Goal: Task Accomplishment & Management: Use online tool/utility

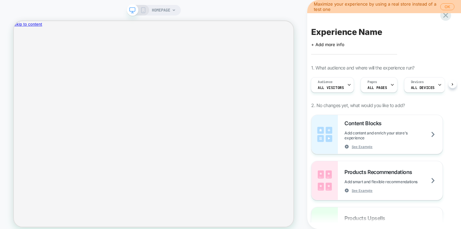
click at [156, 10] on div "HOMEPAGE Maximize your experience by using a real store instead of a test one O…" at bounding box center [230, 118] width 461 height 237
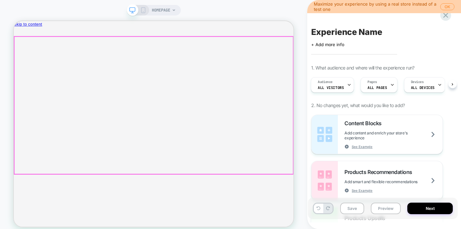
scroll to position [0, 1]
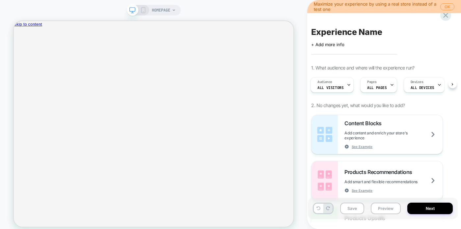
click at [176, 7] on div "HOMEPAGE" at bounding box center [164, 10] width 24 height 11
click at [175, 11] on icon at bounding box center [174, 10] width 4 height 4
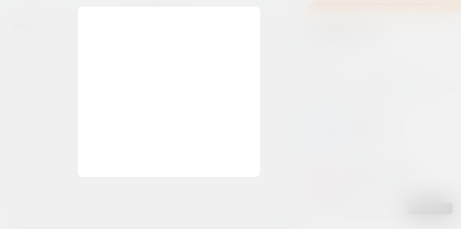
click at [155, 12] on div "Select page for quick preview Homepage https://www.larosee-cosmetiques.com/en-w…" at bounding box center [169, 92] width 183 height 170
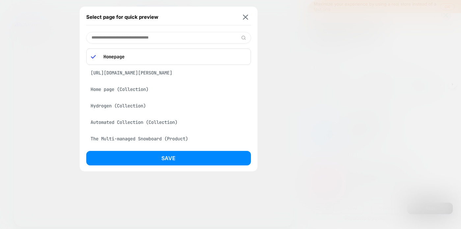
click at [144, 71] on div "[URL][DOMAIN_NAME][PERSON_NAME]" at bounding box center [168, 73] width 165 height 13
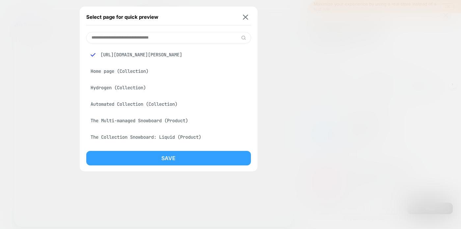
click at [140, 160] on button "Save" at bounding box center [168, 158] width 165 height 14
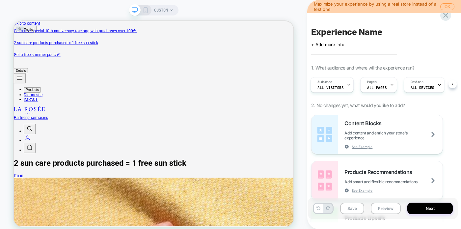
scroll to position [0, 1]
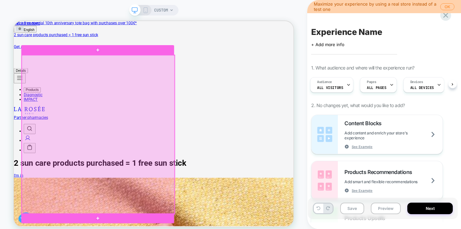
click at [181, 129] on div at bounding box center [126, 173] width 204 height 212
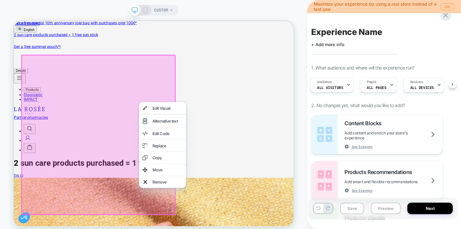
click at [181, 129] on div at bounding box center [212, 129] width 63 height 0
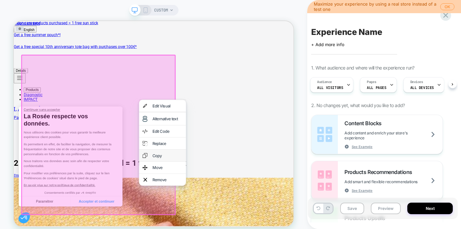
scroll to position [14, 0]
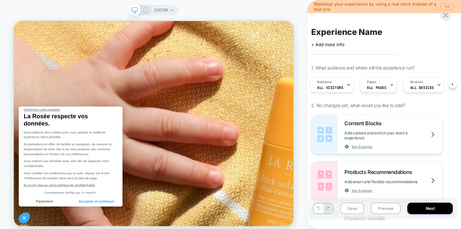
scroll to position [287, 0]
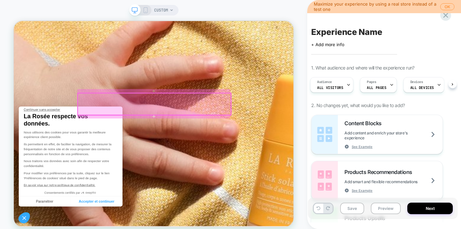
click at [300, 133] on div at bounding box center [201, 131] width 204 height 29
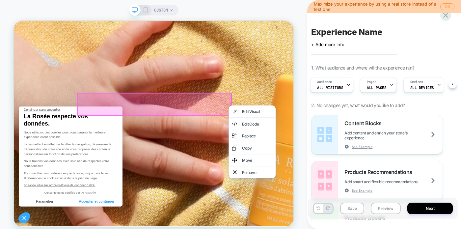
click at [300, 133] on div at bounding box center [331, 133] width 63 height 0
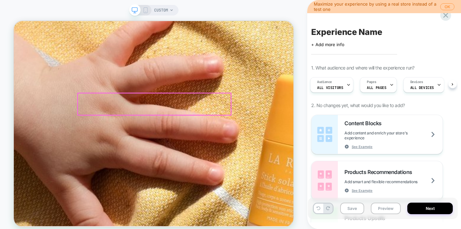
click at [273, 134] on div at bounding box center [201, 131] width 204 height 29
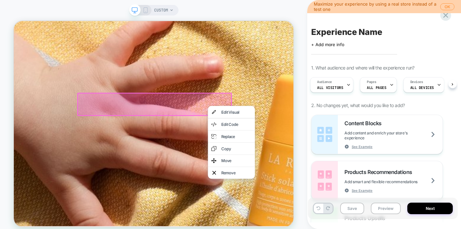
click at [273, 134] on div at bounding box center [304, 134] width 63 height 0
click at [303, 210] on div "Move" at bounding box center [311, 207] width 40 height 7
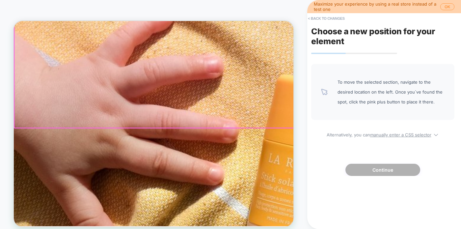
click at [275, 130] on div at bounding box center [200, 86] width 373 height 156
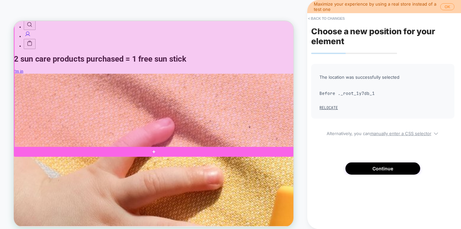
scroll to position [194, 0]
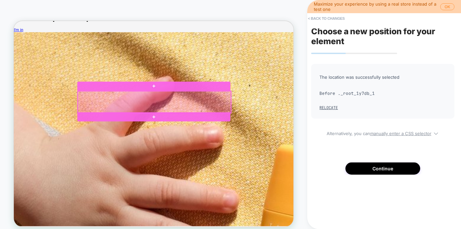
click at [297, 136] on div at bounding box center [201, 129] width 204 height 29
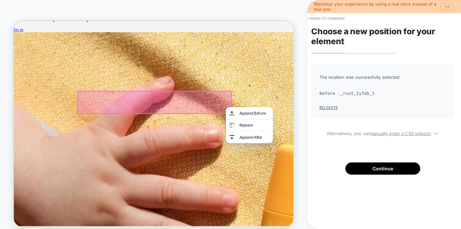
click at [292, 133] on div at bounding box center [201, 128] width 204 height 29
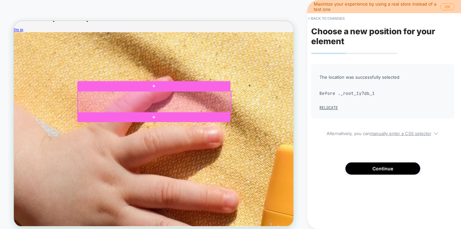
click at [277, 133] on div at bounding box center [201, 129] width 204 height 29
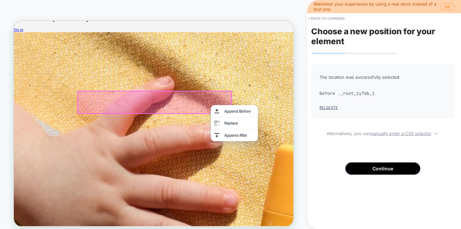
click at [277, 133] on div "Append Before" at bounding box center [308, 141] width 63 height 16
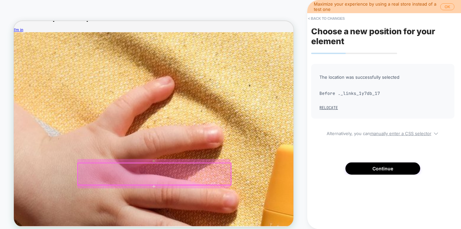
click at [279, 229] on div at bounding box center [201, 225] width 204 height 29
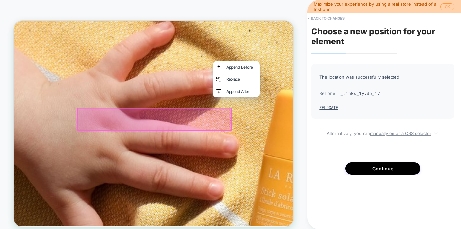
scroll to position [279, 0]
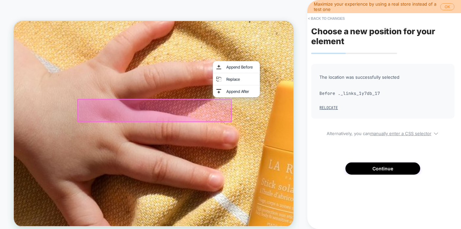
click at [284, 154] on div at bounding box center [201, 139] width 204 height 29
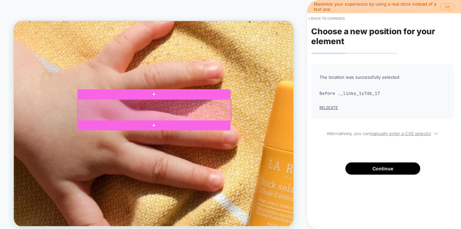
click at [274, 145] on div at bounding box center [201, 140] width 204 height 29
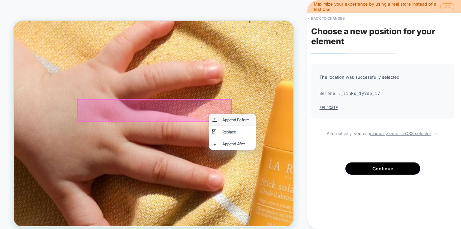
click at [289, 152] on div "Append Before" at bounding box center [305, 153] width 63 height 16
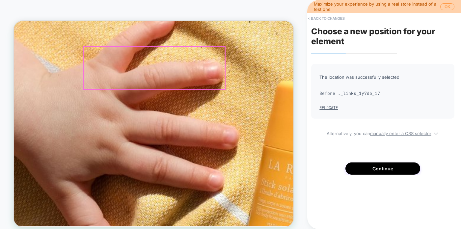
drag, startPoint x: 281, startPoint y: 147, endPoint x: 278, endPoint y: 57, distance: 90.3
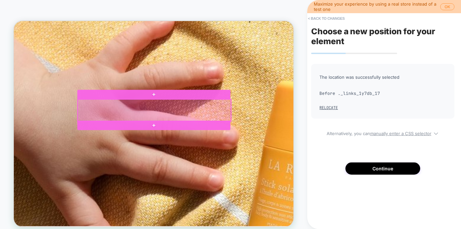
click at [292, 144] on div at bounding box center [201, 140] width 204 height 29
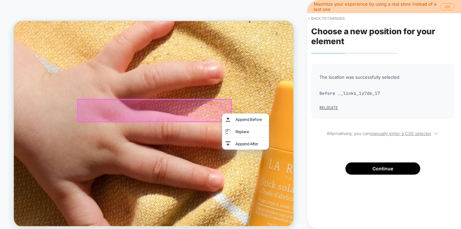
click at [280, 150] on div at bounding box center [201, 139] width 204 height 29
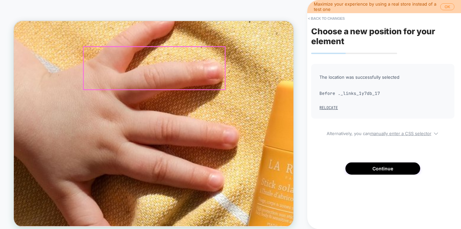
drag, startPoint x: 280, startPoint y: 150, endPoint x: 272, endPoint y: 128, distance: 23.1
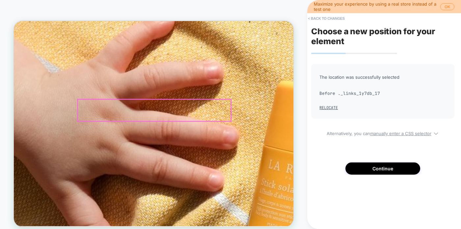
drag, startPoint x: 272, startPoint y: 150, endPoint x: 292, endPoint y: 147, distance: 19.9
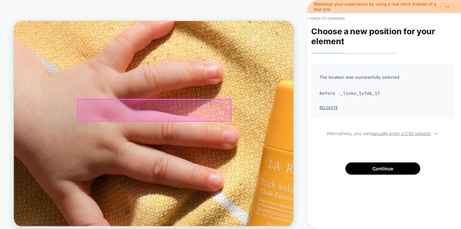
click at [301, 145] on div at bounding box center [201, 140] width 204 height 29
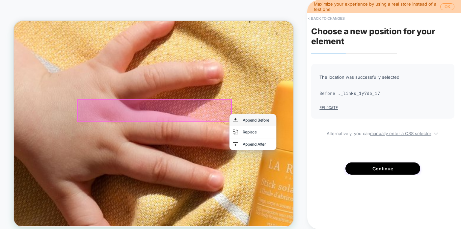
click at [302, 145] on div "Append Before" at bounding box center [332, 153] width 63 height 16
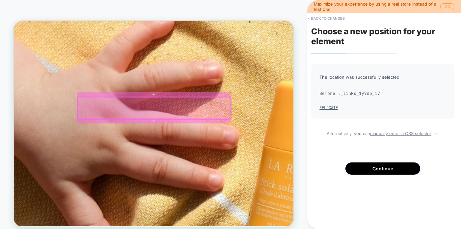
scroll to position [259, 0]
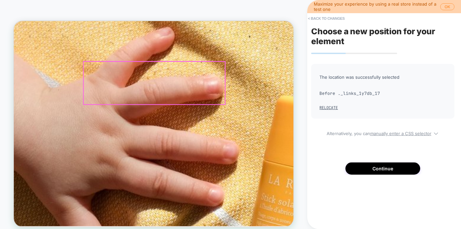
drag, startPoint x: 289, startPoint y: 164, endPoint x: 288, endPoint y: 117, distance: 47.1
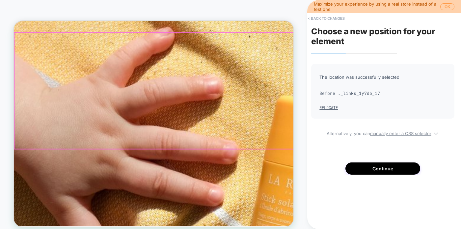
drag, startPoint x: 295, startPoint y: 141, endPoint x: 303, endPoint y: 85, distance: 56.7
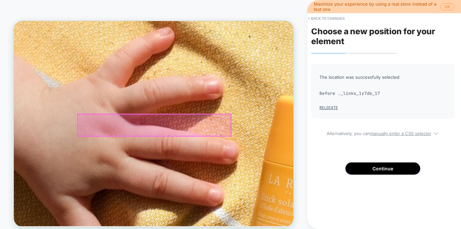
scroll to position [213, 0]
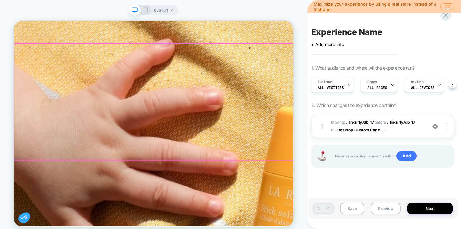
scroll to position [247, 0]
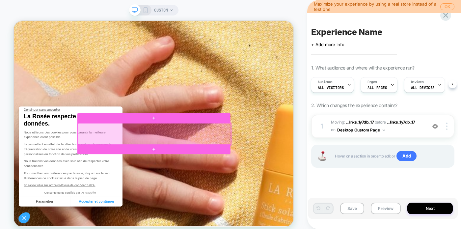
click at [293, 178] on div at bounding box center [201, 171] width 204 height 29
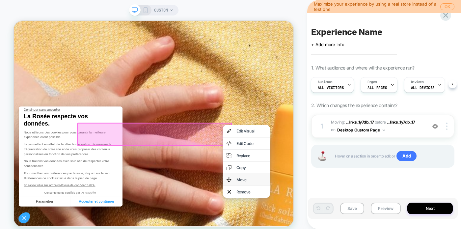
click at [322, 229] on div "Move" at bounding box center [331, 232] width 40 height 7
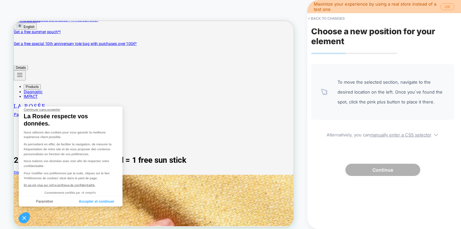
scroll to position [0, 0]
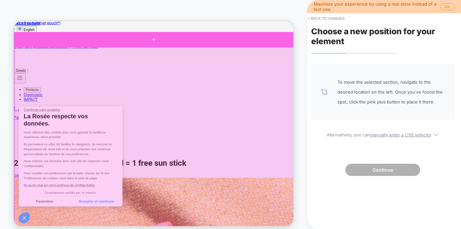
click at [238, 47] on div at bounding box center [200, 46] width 373 height 20
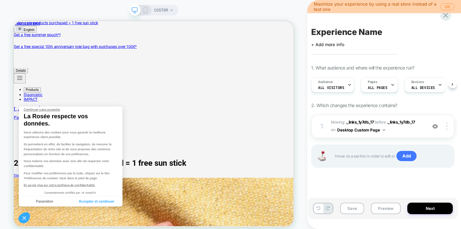
scroll to position [0, 0]
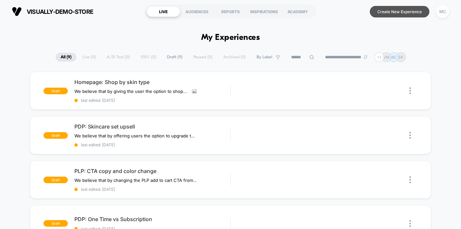
click at [390, 9] on button "Create New Experience" at bounding box center [400, 12] width 60 height 12
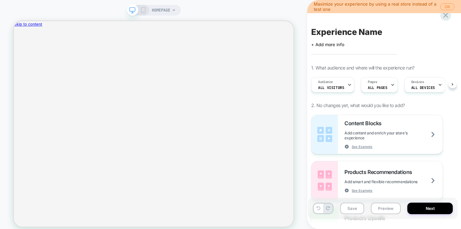
scroll to position [0, 0]
click at [170, 7] on span "HOMEPAGE" at bounding box center [161, 10] width 18 height 11
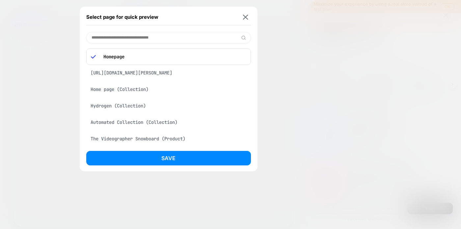
click at [152, 72] on div "[URL][DOMAIN_NAME][PERSON_NAME]" at bounding box center [168, 73] width 165 height 13
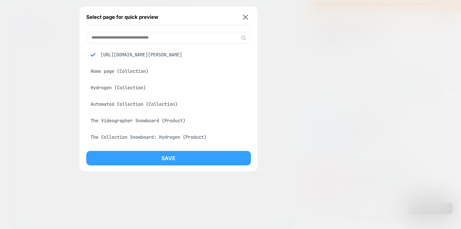
click at [145, 156] on button "Save" at bounding box center [168, 158] width 165 height 14
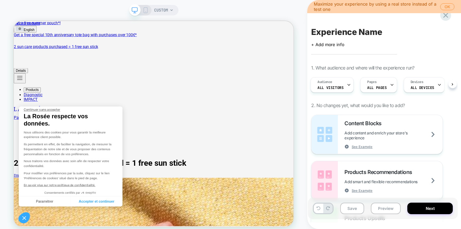
scroll to position [0, 0]
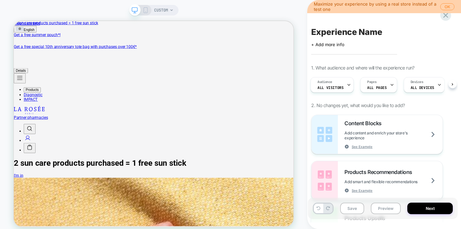
click at [145, 13] on rect at bounding box center [146, 10] width 4 height 5
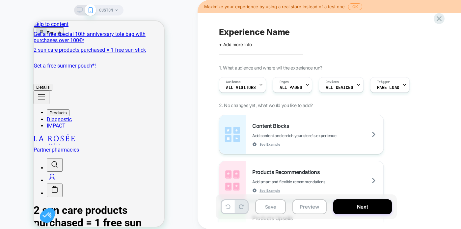
click at [244, 27] on span "Experience Name" at bounding box center [254, 32] width 71 height 10
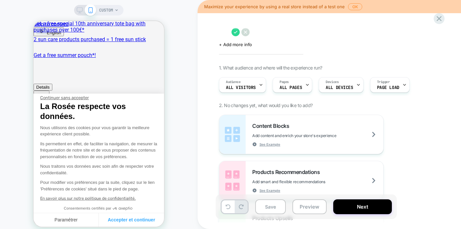
paste textarea "**********"
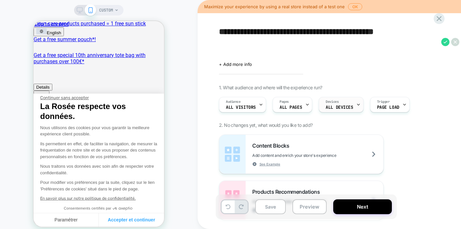
type textarea "**********"
click at [348, 107] on span "ALL DEVICES" at bounding box center [339, 107] width 27 height 5
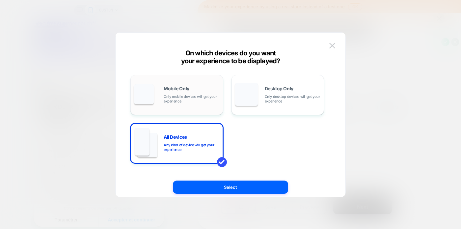
click at [211, 96] on span "Only mobile devices will get your experience" at bounding box center [192, 98] width 56 height 9
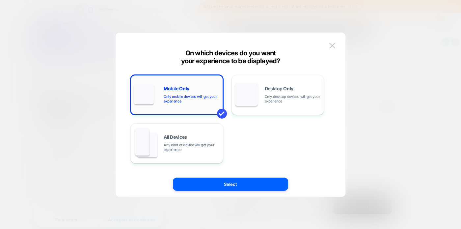
click at [190, 98] on span "Only mobile devices will get your experience" at bounding box center [192, 98] width 56 height 9
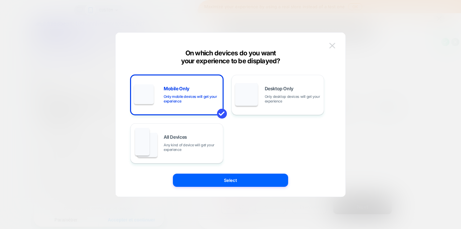
click at [331, 44] on img at bounding box center [332, 46] width 6 height 6
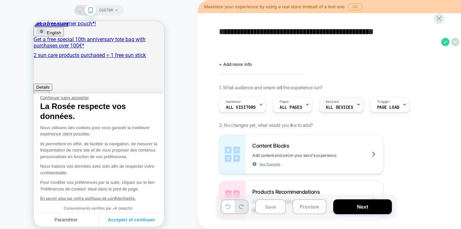
click at [335, 109] on span "ALL DEVICES" at bounding box center [339, 107] width 27 height 5
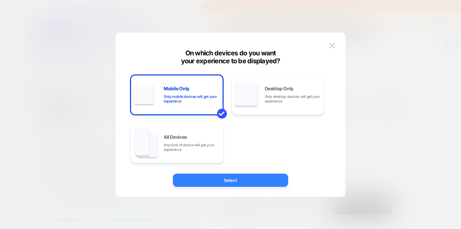
click at [227, 186] on button "Select" at bounding box center [230, 180] width 115 height 13
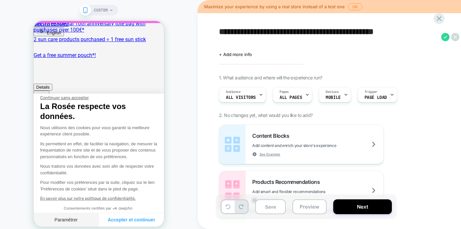
click at [87, 220] on button "Paramétrer" at bounding box center [66, 220] width 65 height 14
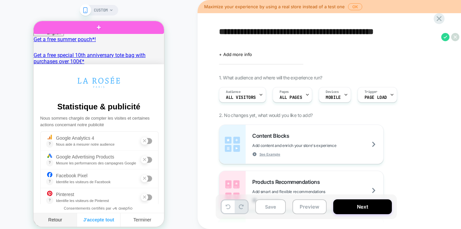
click at [63, 219] on button "Retour" at bounding box center [55, 220] width 43 height 14
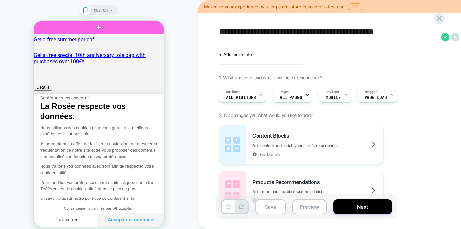
click at [109, 221] on button "Accepter et continuer" at bounding box center [131, 220] width 65 height 14
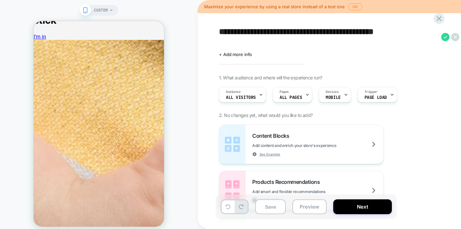
scroll to position [257, 0]
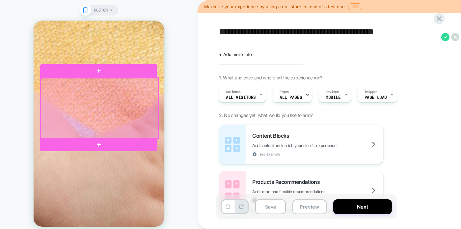
click at [151, 111] on div at bounding box center [99, 108] width 117 height 61
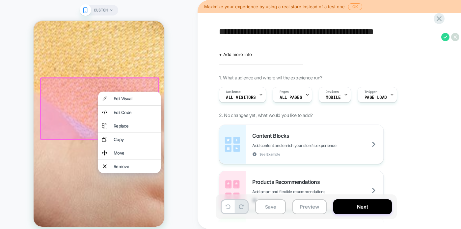
click at [151, 111] on div "Edit Code" at bounding box center [135, 112] width 43 height 5
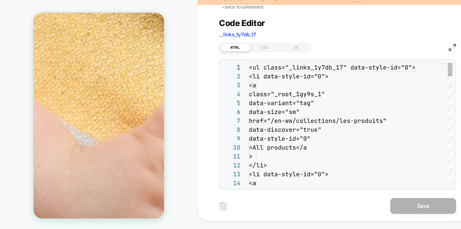
scroll to position [89, 0]
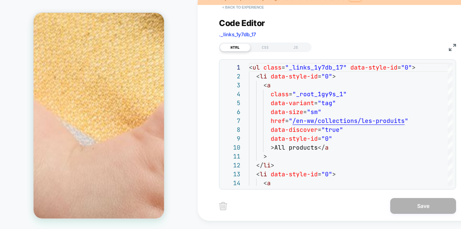
click at [255, 9] on button "< Back to experience" at bounding box center [243, 7] width 48 height 11
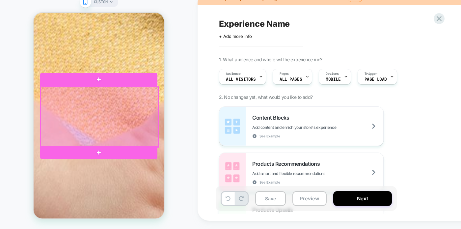
click at [153, 108] on div at bounding box center [99, 116] width 117 height 61
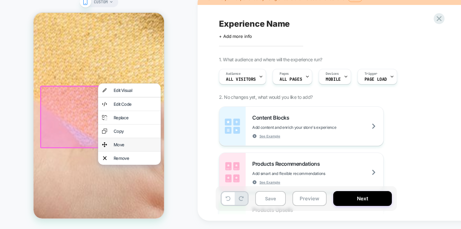
click at [140, 146] on div "Move" at bounding box center [135, 144] width 43 height 5
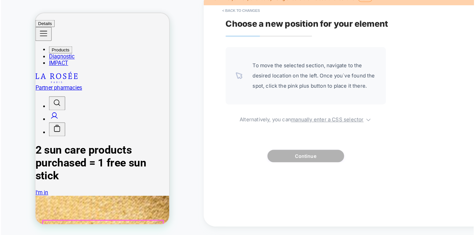
scroll to position [0, 0]
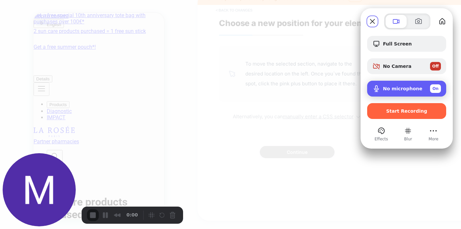
click at [434, 90] on span "On" at bounding box center [436, 89] width 6 height 6
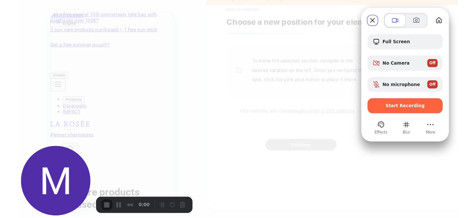
scroll to position [2, 0]
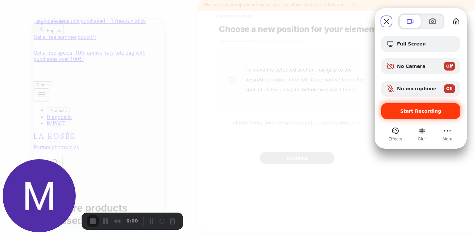
click at [440, 113] on span "Start Recording" at bounding box center [421, 110] width 69 height 5
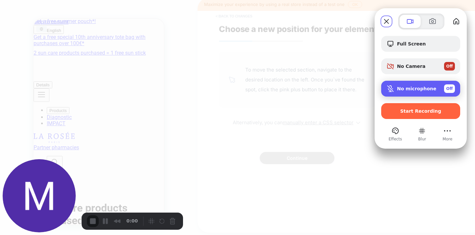
click at [389, 86] on span "Microphone options" at bounding box center [391, 89] width 8 height 8
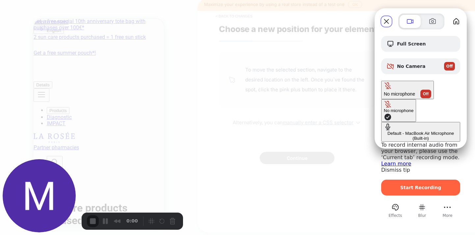
click at [384, 131] on div "Default - MacBook Air Microphone (Built-in)" at bounding box center [421, 136] width 74 height 10
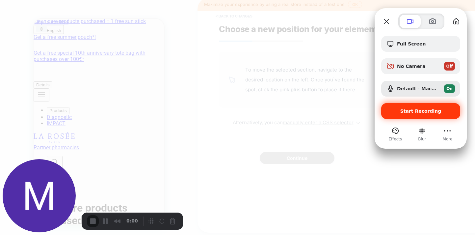
click at [386, 111] on div "Start Recording" at bounding box center [421, 111] width 79 height 16
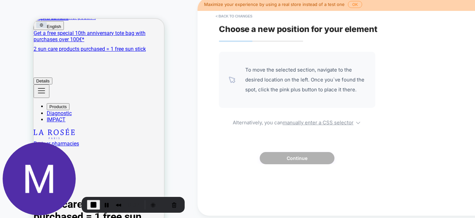
scroll to position [0, 0]
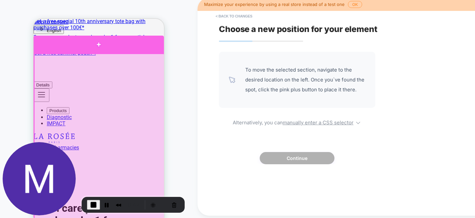
click at [102, 44] on div at bounding box center [99, 44] width 130 height 17
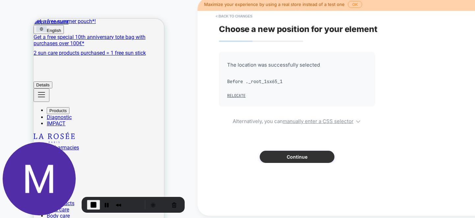
click at [289, 159] on button "Continue" at bounding box center [297, 157] width 75 height 12
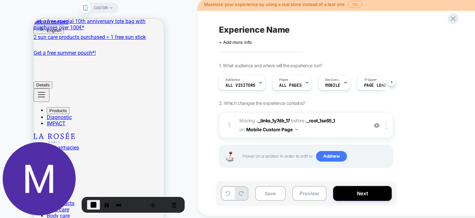
scroll to position [1, 0]
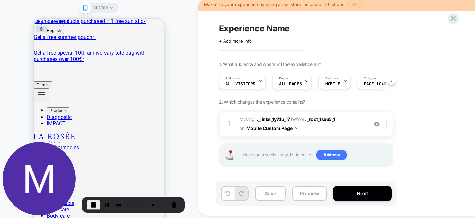
click at [353, 201] on div "Save Preview Next" at bounding box center [306, 193] width 181 height 25
click at [354, 195] on button "Next" at bounding box center [362, 193] width 59 height 15
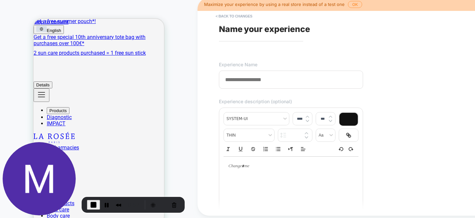
click at [270, 30] on span "Name your experience" at bounding box center [264, 29] width 91 height 10
click at [268, 76] on input at bounding box center [291, 80] width 144 height 18
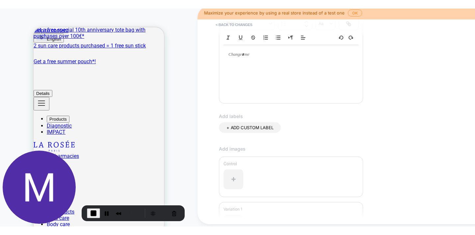
scroll to position [120, 0]
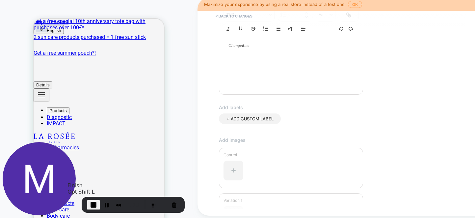
type input "**********"
click at [93, 204] on span "End Recording" at bounding box center [94, 205] width 8 height 8
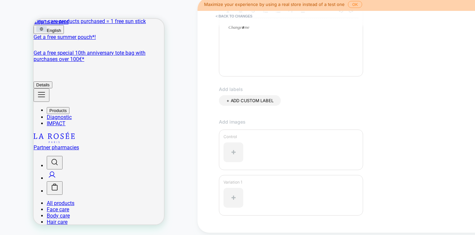
scroll to position [185, 0]
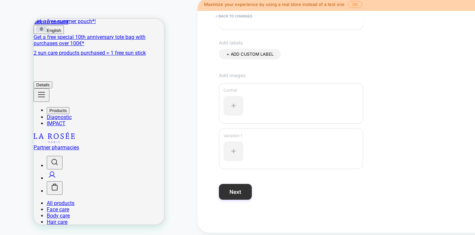
click at [225, 195] on button "Next" at bounding box center [235, 192] width 33 height 16
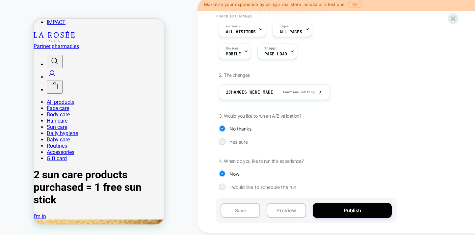
scroll to position [0, 0]
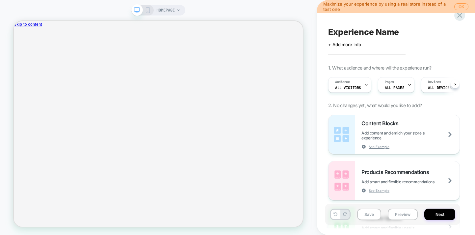
scroll to position [0, 0]
click at [177, 6] on div "HOMEPAGE" at bounding box center [168, 10] width 24 height 11
click at [176, 13] on div "HOMEPAGE" at bounding box center [168, 10] width 24 height 11
click at [175, 7] on span "HOMEPAGE" at bounding box center [165, 10] width 18 height 11
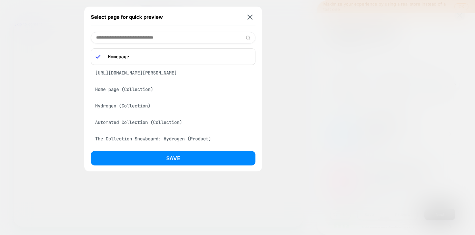
click at [166, 75] on div "[URL][DOMAIN_NAME][PERSON_NAME]" at bounding box center [173, 73] width 165 height 13
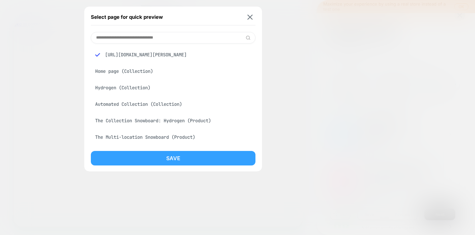
click at [161, 154] on button "Save" at bounding box center [173, 158] width 165 height 14
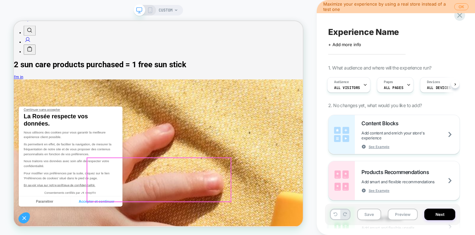
scroll to position [137, 0]
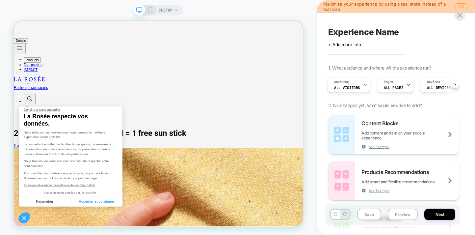
scroll to position [78, 0]
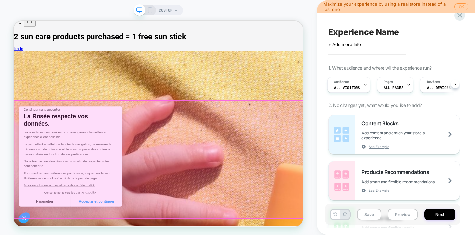
scroll to position [171, 0]
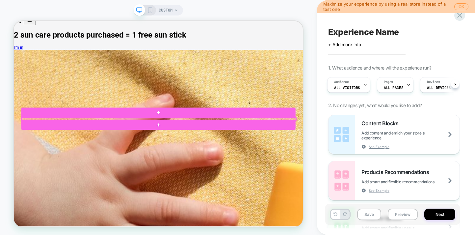
click at [255, 151] on div at bounding box center [207, 152] width 366 height 4
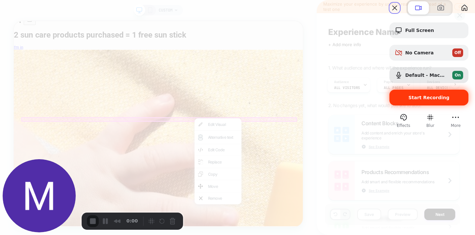
click at [397, 100] on span "Start Recording" at bounding box center [429, 97] width 69 height 5
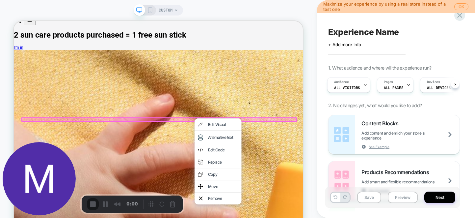
click at [244, 218] on div "3" at bounding box center [237, 221] width 475 height 6
click at [95, 204] on span "End Recording" at bounding box center [94, 205] width 8 height 8
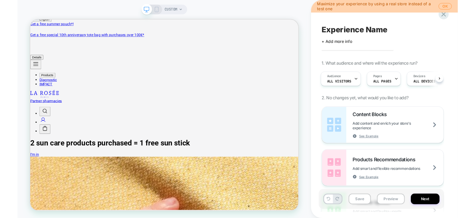
scroll to position [0, 0]
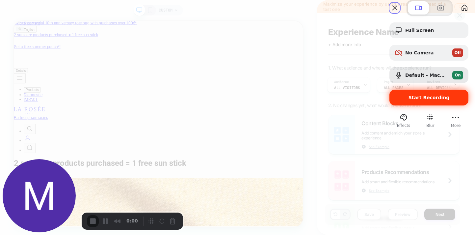
click at [409, 100] on span "Start Recording" at bounding box center [429, 97] width 41 height 5
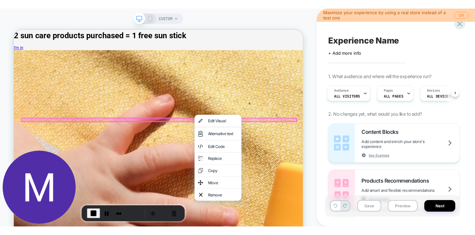
scroll to position [187, 0]
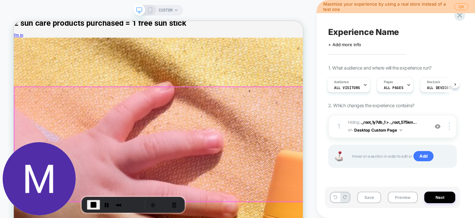
click at [231, 171] on div at bounding box center [207, 185] width 386 height 153
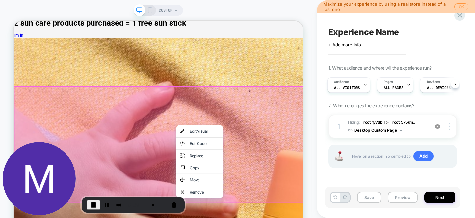
click at [214, 167] on div at bounding box center [208, 185] width 388 height 155
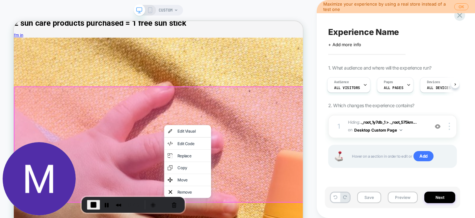
click at [202, 162] on div at bounding box center [208, 185] width 388 height 155
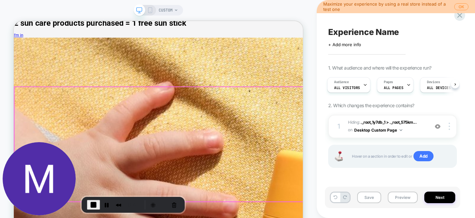
click at [198, 157] on div at bounding box center [207, 185] width 386 height 153
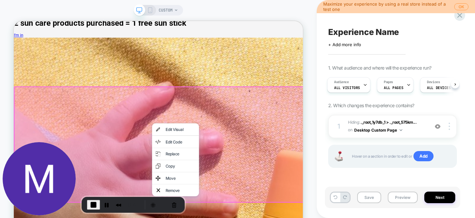
click at [198, 157] on div at bounding box center [229, 157] width 63 height 0
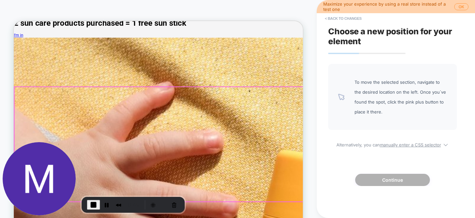
click at [238, 174] on div at bounding box center [207, 185] width 386 height 153
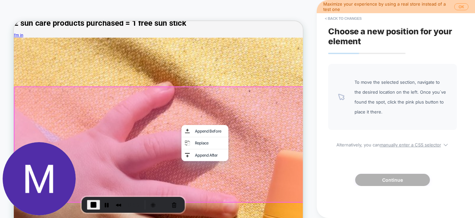
click at [218, 171] on div at bounding box center [207, 184] width 386 height 153
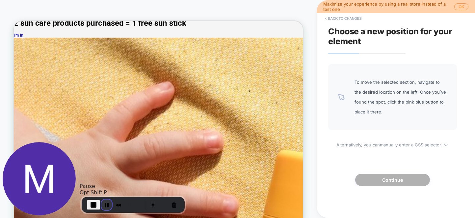
click at [106, 205] on button "Pause Recording" at bounding box center [106, 204] width 11 height 11
click at [93, 204] on span "End Recording" at bounding box center [94, 205] width 8 height 8
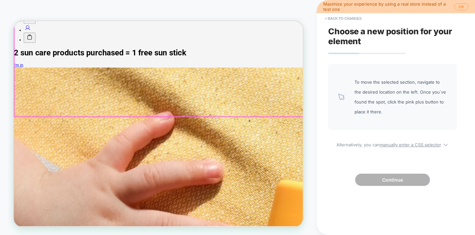
scroll to position [165, 0]
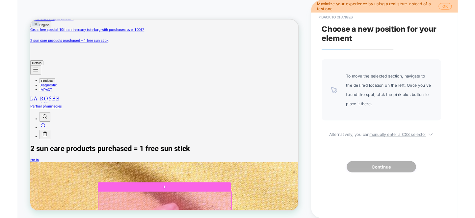
scroll to position [0, 0]
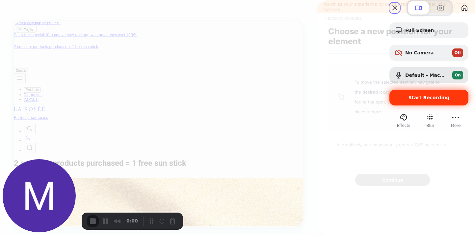
click at [410, 100] on span "Start Recording" at bounding box center [429, 97] width 41 height 5
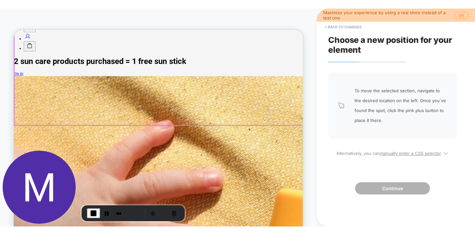
scroll to position [188, 0]
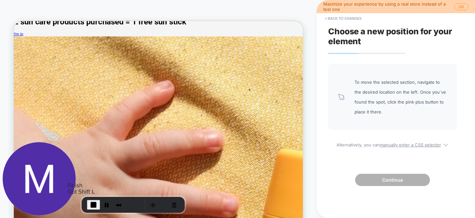
click at [91, 205] on span "End Recording" at bounding box center [94, 205] width 8 height 8
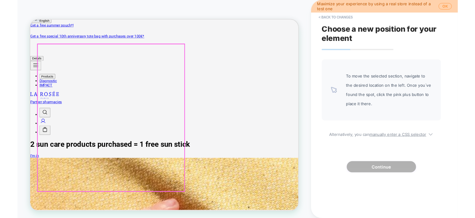
scroll to position [0, 0]
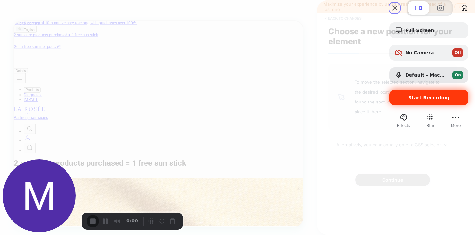
click at [418, 100] on span "Start Recording" at bounding box center [429, 97] width 41 height 5
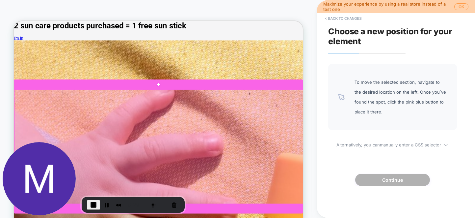
scroll to position [186, 0]
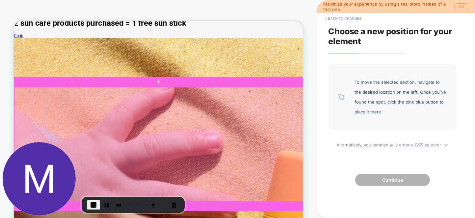
click at [247, 167] on div at bounding box center [207, 185] width 386 height 153
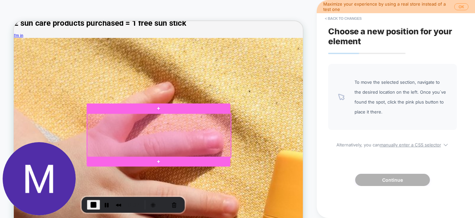
click at [289, 156] on div at bounding box center [208, 173] width 192 height 58
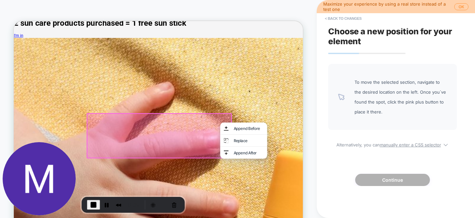
click at [279, 156] on div at bounding box center [207, 173] width 192 height 58
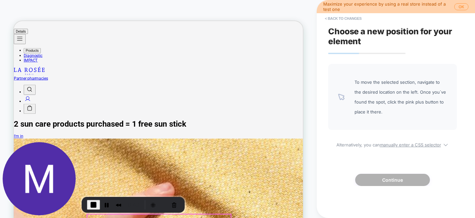
scroll to position [0, 0]
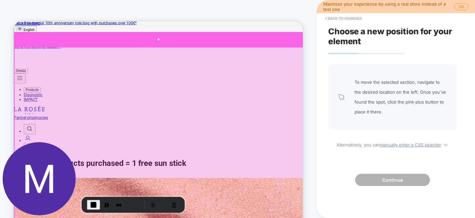
click at [226, 50] on div at bounding box center [207, 46] width 386 height 20
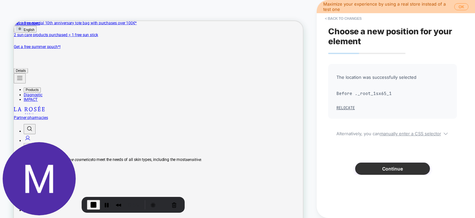
click at [392, 172] on button "Continue" at bounding box center [392, 168] width 75 height 12
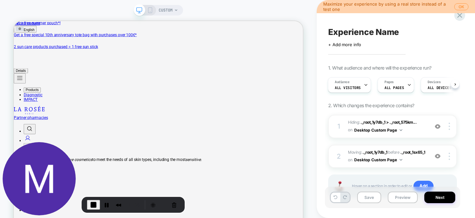
scroll to position [11, 0]
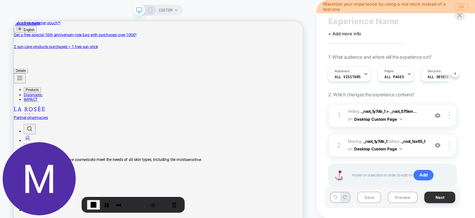
click at [441, 201] on button "Next" at bounding box center [440, 197] width 31 height 12
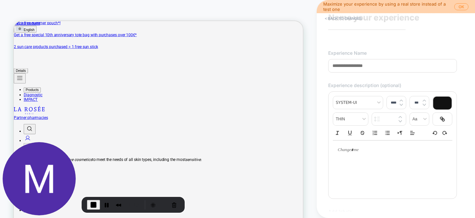
scroll to position [0, 0]
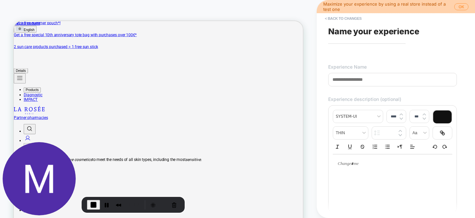
click at [349, 85] on input at bounding box center [392, 80] width 129 height 14
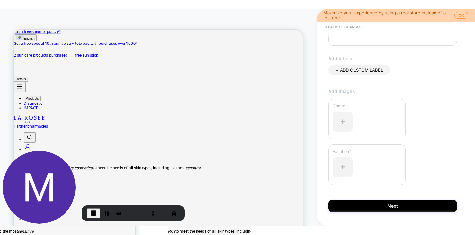
scroll to position [194, 0]
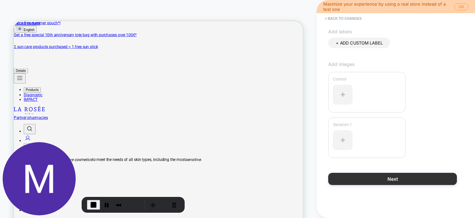
type input "**********"
click at [391, 178] on button "Next" at bounding box center [392, 179] width 129 height 12
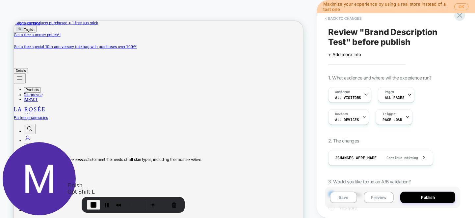
click at [91, 206] on span "End Recording" at bounding box center [94, 205] width 8 height 8
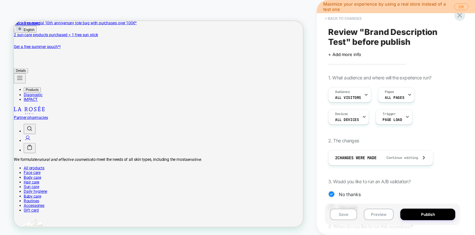
click at [164, 6] on button "< Back to changes" at bounding box center [82, 2] width 164 height 6
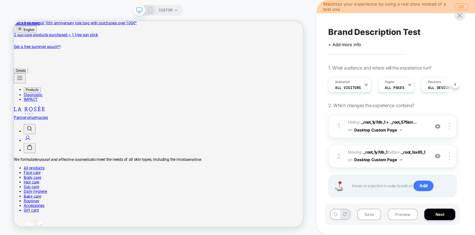
scroll to position [0, 0]
click at [448, 160] on div "2 Moving: ._root_1y7db_1 ._root_1y7db_1 before ._root_1sx65_1 ._root_1sx65_1 on…" at bounding box center [392, 156] width 129 height 23
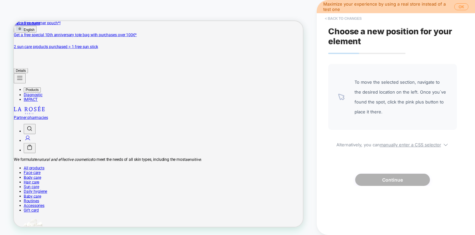
click at [356, 17] on button "< Back to changes" at bounding box center [343, 18] width 43 height 11
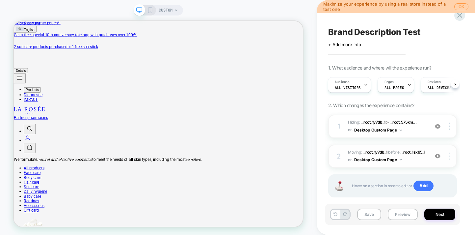
click at [448, 157] on div at bounding box center [450, 156] width 13 height 7
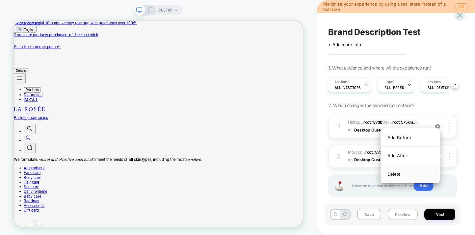
click at [421, 177] on div "Delete" at bounding box center [410, 174] width 59 height 18
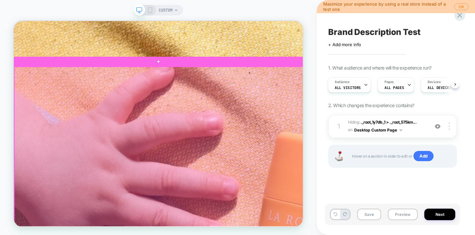
scroll to position [185, 0]
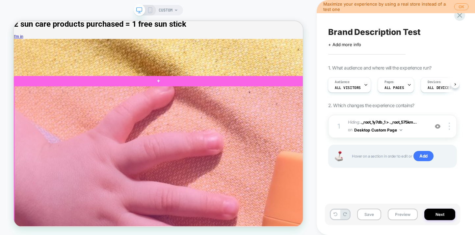
click at [261, 173] on div at bounding box center [207, 228] width 386 height 240
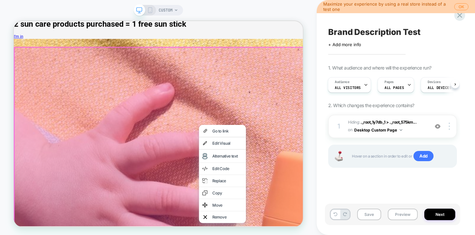
click at [234, 170] on div at bounding box center [208, 175] width 388 height 241
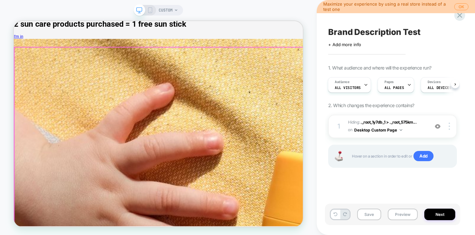
click at [234, 170] on div at bounding box center [207, 176] width 386 height 240
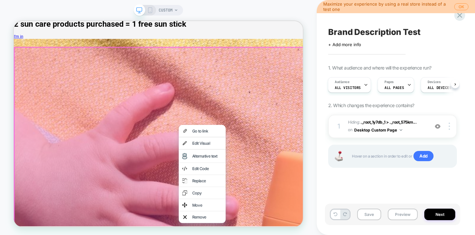
click at [215, 167] on div at bounding box center [208, 175] width 388 height 241
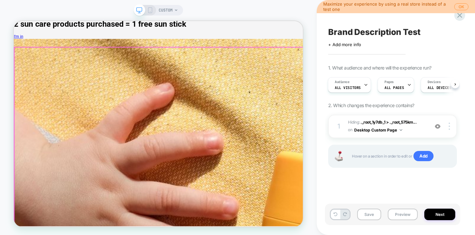
click at [215, 167] on div at bounding box center [207, 176] width 386 height 240
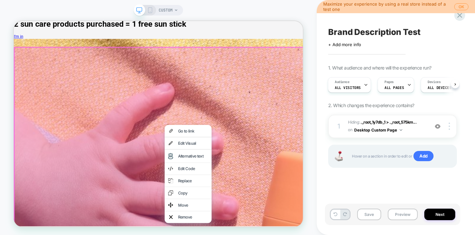
click at [187, 159] on div at bounding box center [208, 175] width 388 height 241
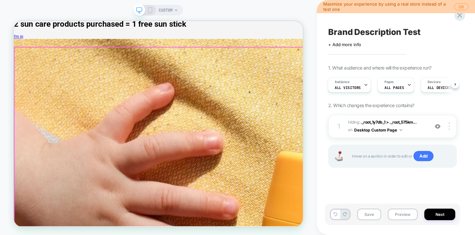
click at [187, 159] on div at bounding box center [207, 176] width 386 height 240
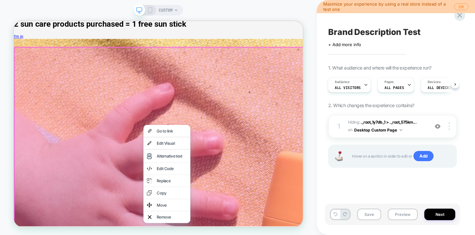
click at [187, 159] on div "Go to link" at bounding box center [218, 167] width 63 height 16
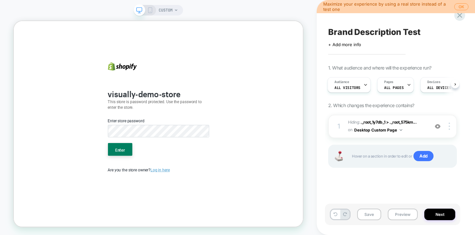
scroll to position [0, 0]
click at [172, 178] on div "Enter store password" at bounding box center [207, 165] width 140 height 34
click at [153, 196] on button "Enter" at bounding box center [155, 192] width 33 height 17
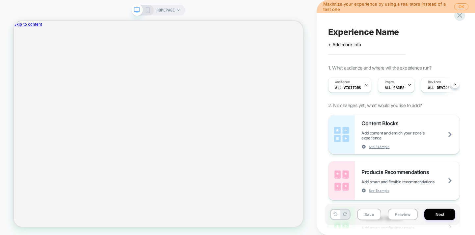
scroll to position [0, 0]
click at [175, 8] on div "HOMEPAGE" at bounding box center [168, 10] width 24 height 11
click at [180, 20] on div "HOMEPAGE" at bounding box center [158, 119] width 317 height 224
click at [179, 9] on icon at bounding box center [179, 10] width 4 height 4
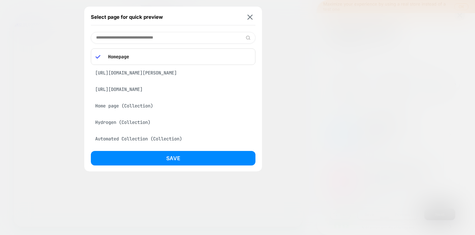
click at [160, 69] on div "[URL][DOMAIN_NAME][PERSON_NAME]" at bounding box center [173, 73] width 165 height 13
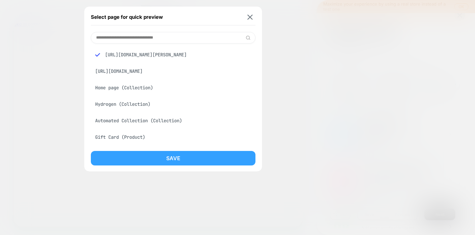
click at [159, 153] on button "Save" at bounding box center [173, 158] width 165 height 14
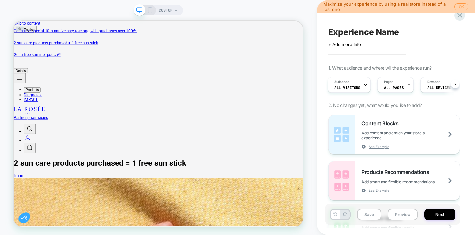
scroll to position [0, 0]
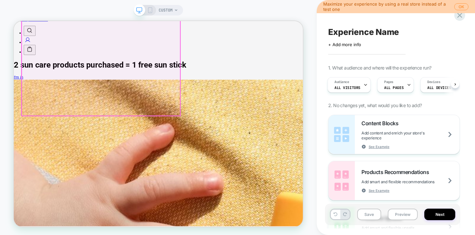
scroll to position [166, 0]
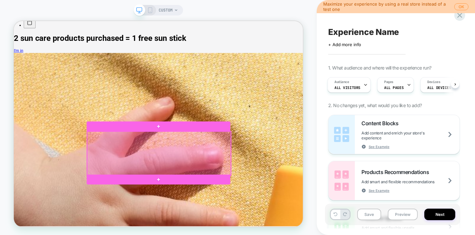
click at [289, 204] on div at bounding box center [208, 197] width 192 height 58
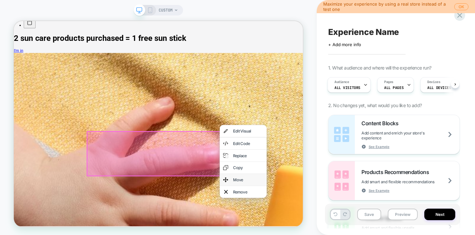
click at [306, 232] on div "Move" at bounding box center [326, 232] width 40 height 7
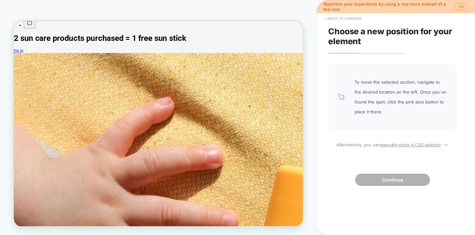
click at [335, 18] on button "< Back to changes" at bounding box center [343, 18] width 43 height 11
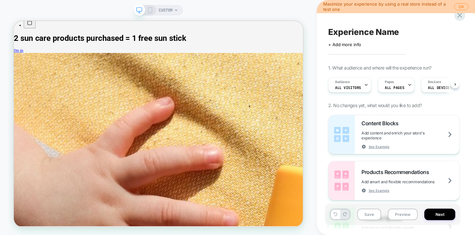
scroll to position [0, 0]
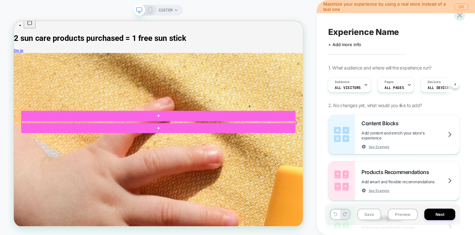
click at [241, 154] on div at bounding box center [207, 156] width 367 height 5
click at [244, 154] on div at bounding box center [207, 156] width 366 height 4
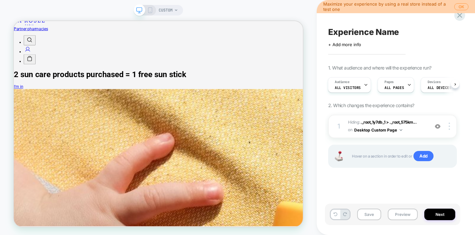
scroll to position [142, 0]
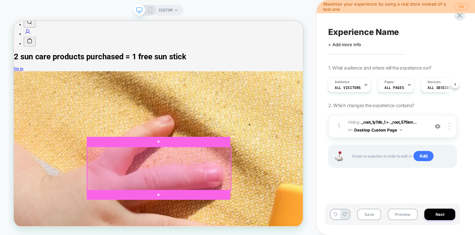
click at [289, 226] on div at bounding box center [208, 218] width 192 height 58
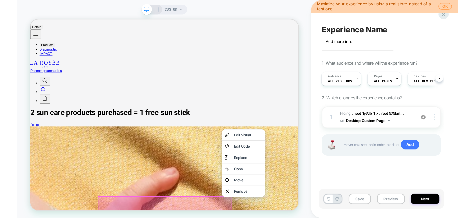
scroll to position [0, 0]
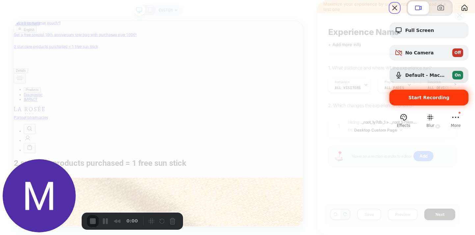
click at [0, 0] on div "Start Recording" at bounding box center [0, 0] width 0 height 0
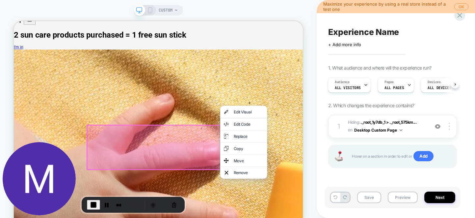
scroll to position [177, 0]
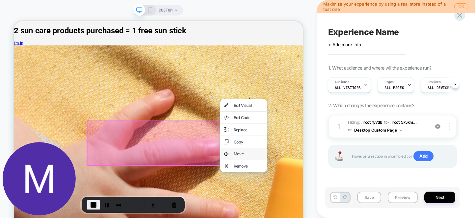
click at [323, 197] on div "Move" at bounding box center [320, 198] width 63 height 16
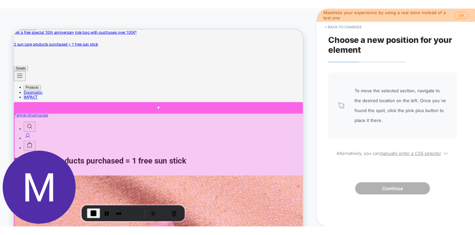
scroll to position [0, 0]
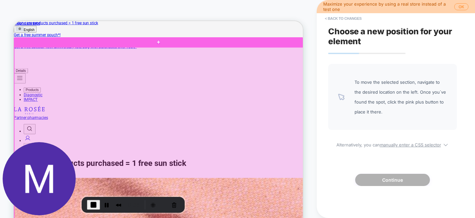
click at [218, 61] on div at bounding box center [207, 176] width 386 height 240
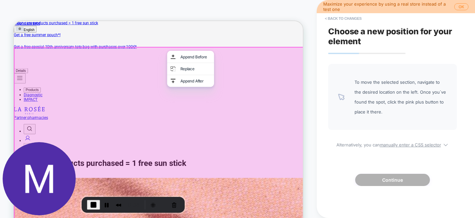
click at [55, 134] on icon "La Rosée cosmétiques" at bounding box center [34, 139] width 41 height 11
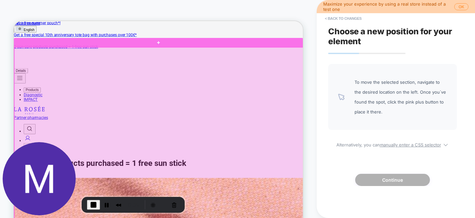
click at [231, 63] on div at bounding box center [207, 176] width 386 height 240
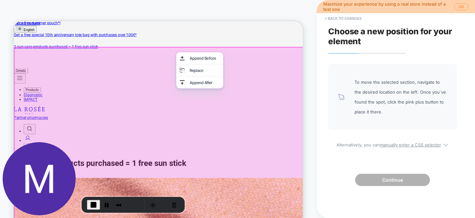
click at [218, 62] on div at bounding box center [207, 175] width 386 height 240
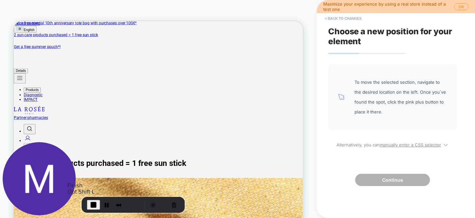
click at [88, 200] on button "End Recording" at bounding box center [93, 205] width 13 height 10
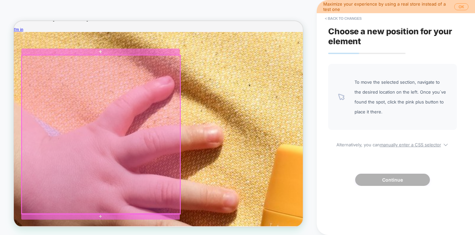
scroll to position [241, 0]
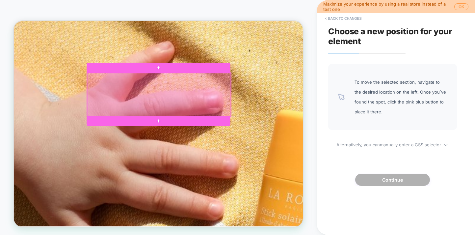
click at [285, 137] on div at bounding box center [208, 119] width 192 height 58
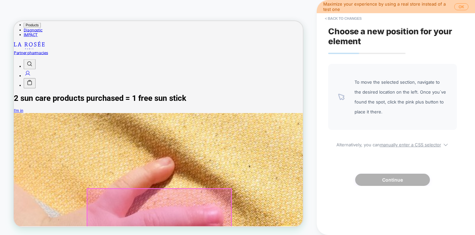
scroll to position [0, 0]
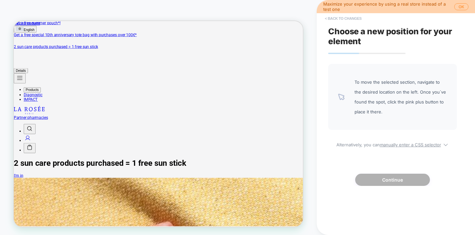
click at [356, 18] on button "< Back to changes" at bounding box center [343, 18] width 43 height 11
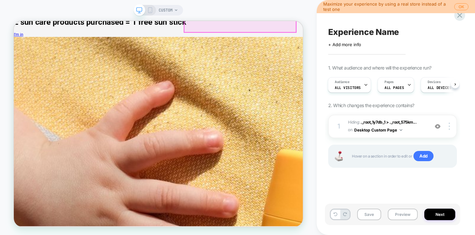
scroll to position [215, 0]
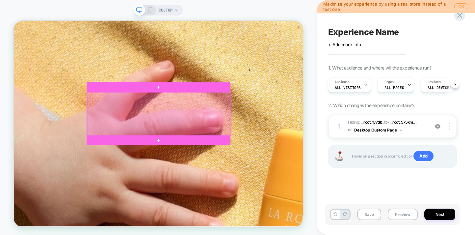
click at [294, 145] on div at bounding box center [208, 145] width 192 height 58
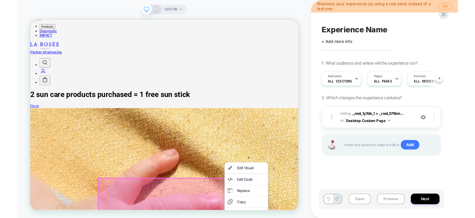
scroll to position [0, 0]
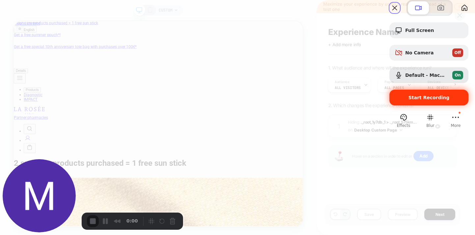
click at [412, 105] on div "Start Recording" at bounding box center [429, 98] width 79 height 16
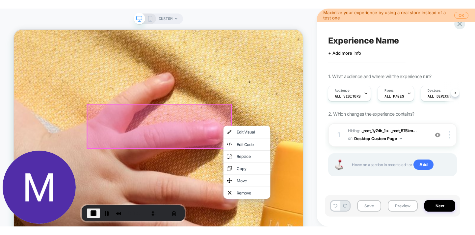
scroll to position [211, 0]
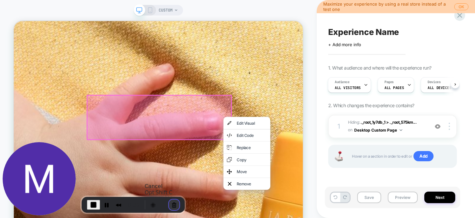
click at [171, 204] on button "Cancel Recording" at bounding box center [174, 204] width 11 height 11
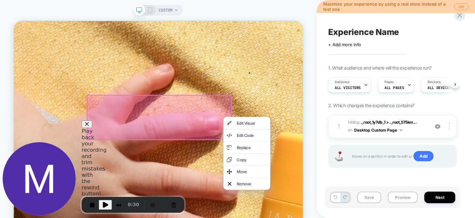
click at [156, 218] on div "Are you sure you want to cancel your recording? Your current video progress wil…" at bounding box center [237, 218] width 475 height 0
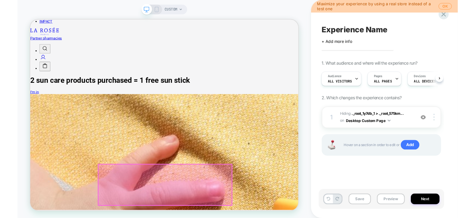
scroll to position [0, 0]
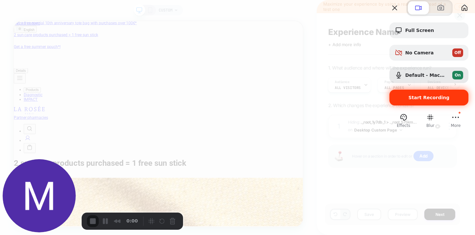
click at [386, 26] on div "Start Recording" at bounding box center [193, 20] width 386 height 11
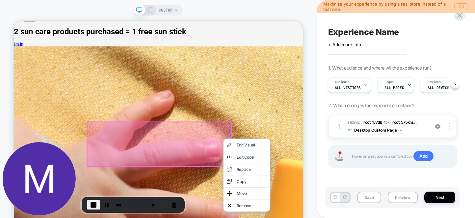
scroll to position [184, 0]
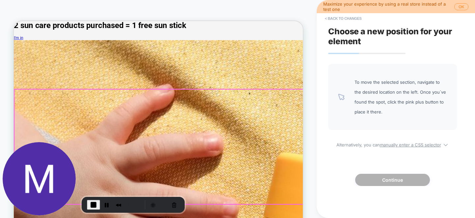
scroll to position [0, 0]
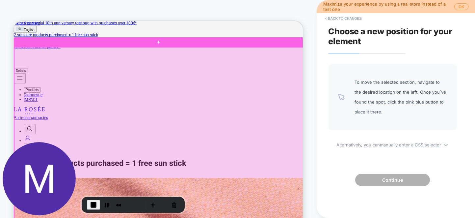
click at [229, 64] on div at bounding box center [207, 176] width 386 height 240
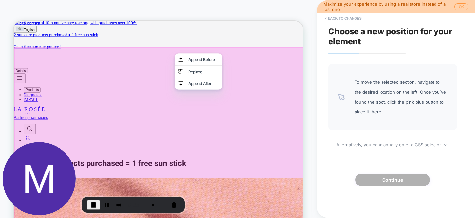
click at [55, 134] on icon "La Rosée cosmétiques" at bounding box center [34, 139] width 41 height 11
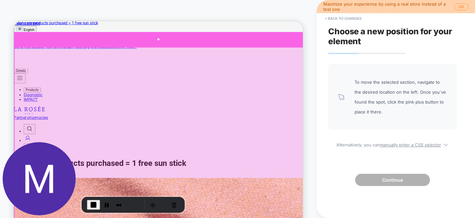
click at [212, 51] on div at bounding box center [207, 46] width 386 height 20
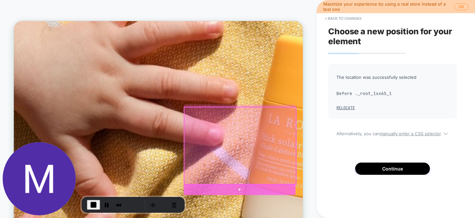
scroll to position [357, 0]
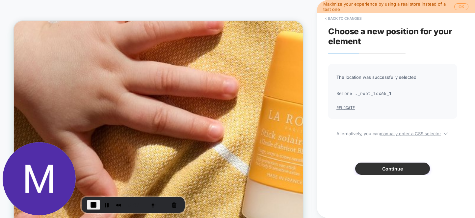
click at [394, 167] on button "Continue" at bounding box center [392, 168] width 75 height 12
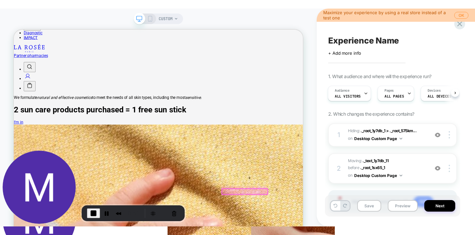
scroll to position [0, 0]
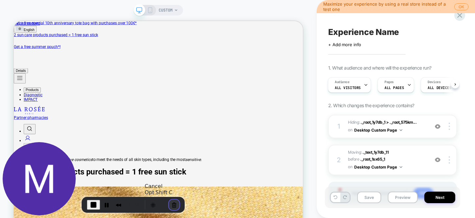
click at [170, 202] on button "Cancel Recording" at bounding box center [174, 204] width 11 height 11
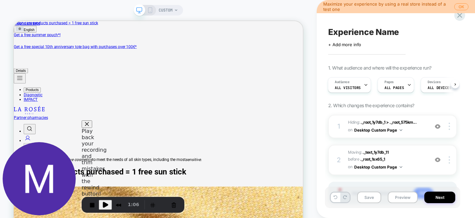
click at [171, 218] on div "Are you sure you want to cancel your recording? Your current video progress wil…" at bounding box center [237, 218] width 475 height 0
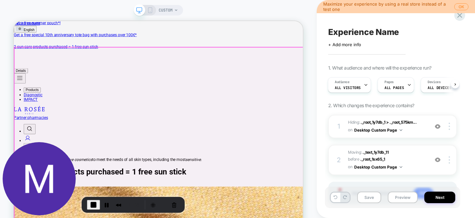
drag, startPoint x: 377, startPoint y: 107, endPoint x: 184, endPoint y: 226, distance: 226.8
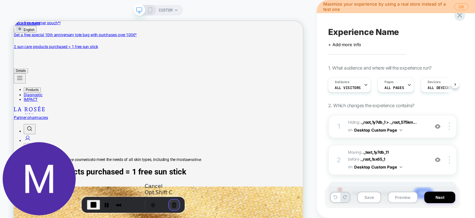
click at [170, 205] on button "Cancel Recording" at bounding box center [174, 204] width 11 height 11
click at [174, 203] on div "Click to enable keyboard move mode. 1:08 Are you sure you want to cancel your r…" at bounding box center [237, 109] width 475 height 218
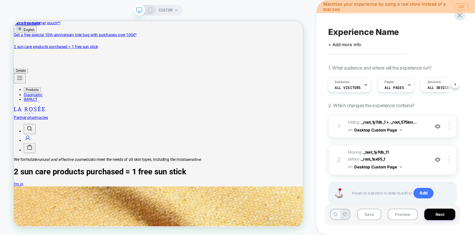
click at [336, 215] on icon at bounding box center [336, 214] width 4 height 4
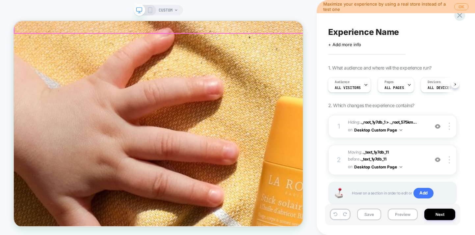
scroll to position [259, 0]
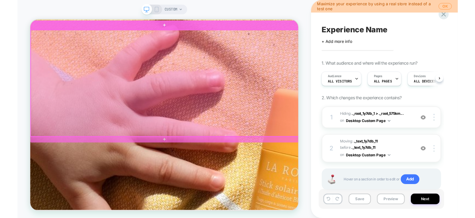
scroll to position [0, 0]
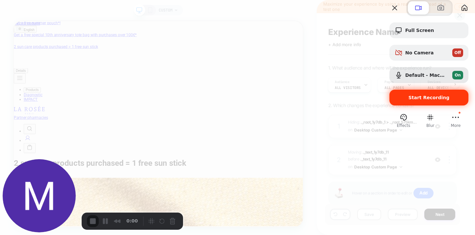
click at [417, 100] on span "Start Recording" at bounding box center [429, 97] width 41 height 5
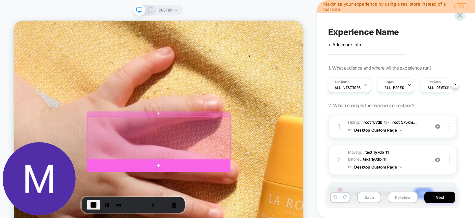
scroll to position [238, 0]
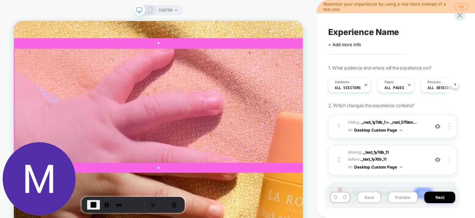
click at [298, 93] on div at bounding box center [207, 134] width 386 height 153
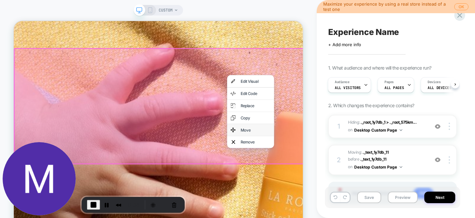
click at [325, 169] on div "Move" at bounding box center [336, 166] width 40 height 7
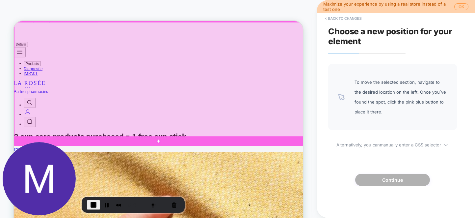
scroll to position [0, 0]
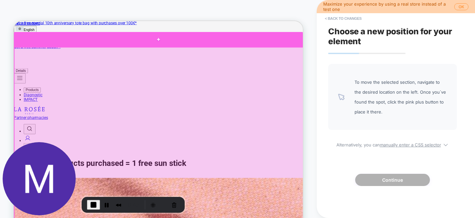
click at [242, 48] on div at bounding box center [207, 46] width 386 height 20
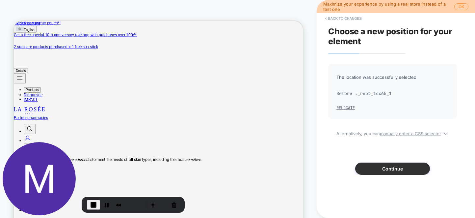
click at [405, 166] on button "Continue" at bounding box center [392, 168] width 75 height 12
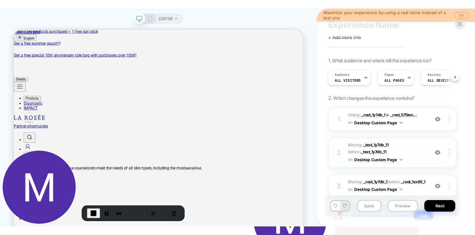
scroll to position [16, 0]
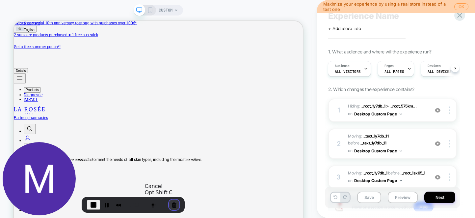
click at [174, 202] on button "Cancel Recording" at bounding box center [174, 204] width 11 height 11
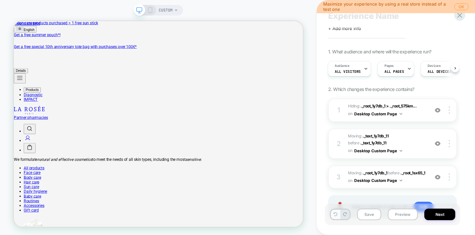
click at [337, 216] on button at bounding box center [335, 215] width 9 height 10
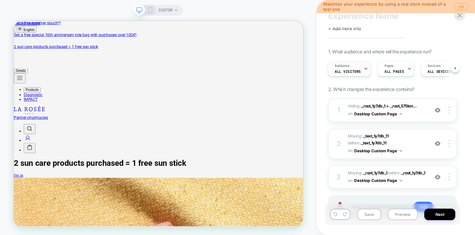
click at [359, 70] on div "Audience All Visitors" at bounding box center [347, 68] width 39 height 15
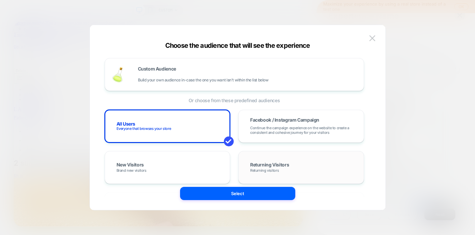
scroll to position [71, 0]
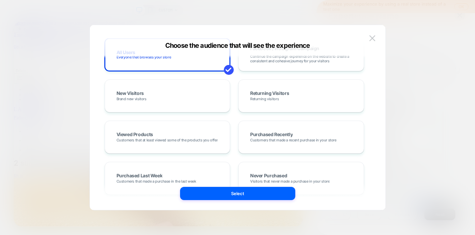
click at [374, 43] on div "Choose the audience that will see the experience" at bounding box center [238, 46] width 296 height 8
click at [372, 37] on img at bounding box center [373, 38] width 6 height 6
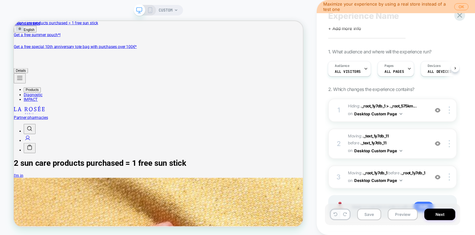
click at [334, 214] on icon at bounding box center [336, 214] width 4 height 4
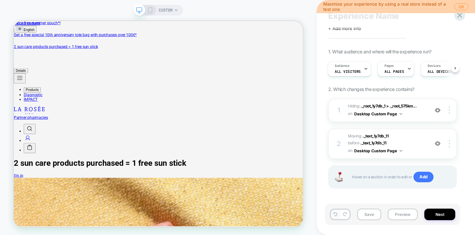
click at [334, 214] on icon at bounding box center [336, 214] width 4 height 4
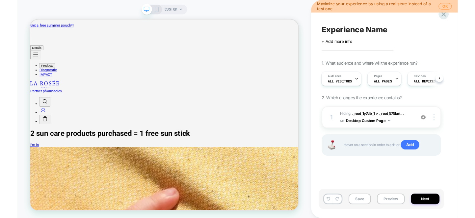
scroll to position [0, 0]
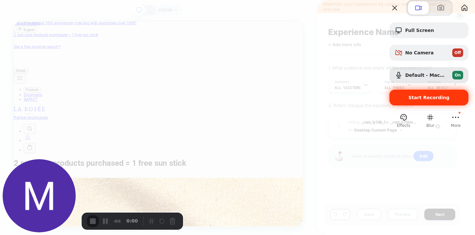
click at [425, 105] on div "Start Recording" at bounding box center [429, 98] width 79 height 16
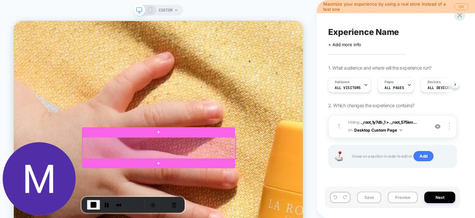
scroll to position [231, 0]
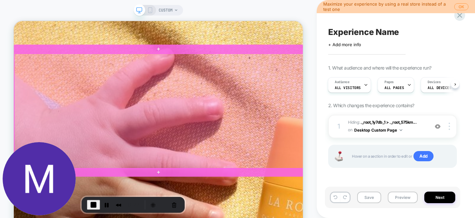
click at [309, 81] on div at bounding box center [207, 141] width 386 height 153
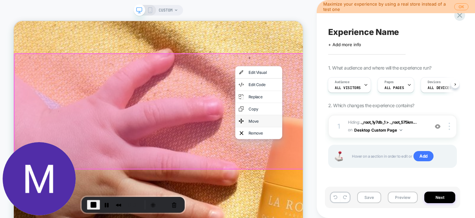
click at [327, 156] on div "Move" at bounding box center [347, 154] width 40 height 7
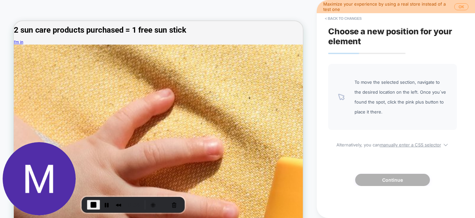
scroll to position [0, 0]
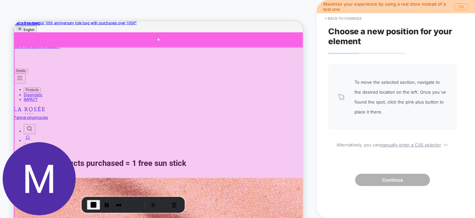
click at [216, 50] on div at bounding box center [207, 45] width 386 height 19
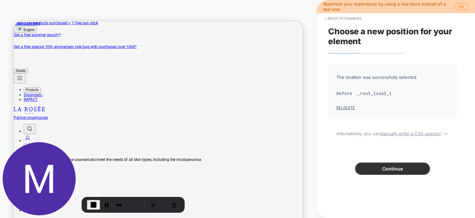
click at [378, 171] on button "Continue" at bounding box center [392, 168] width 75 height 12
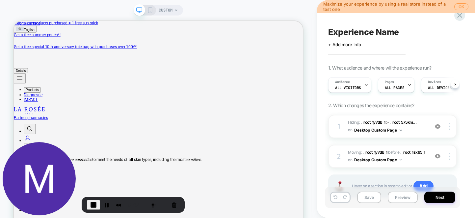
scroll to position [0, 0]
click at [364, 83] on icon at bounding box center [366, 85] width 4 height 4
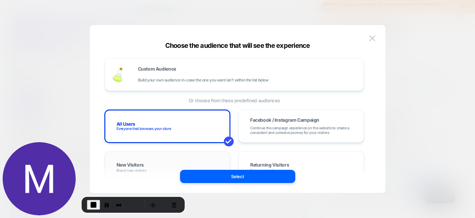
click at [176, 162] on div "New Visitors Brand new visitors" at bounding box center [168, 167] width 112 height 19
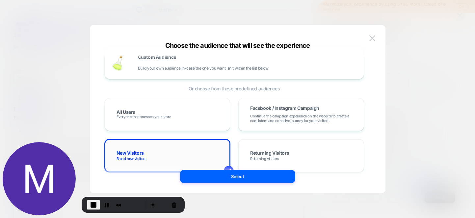
scroll to position [14, 0]
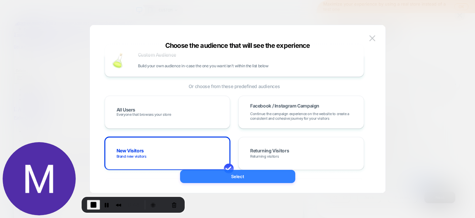
click at [213, 178] on button "Select" at bounding box center [237, 176] width 115 height 13
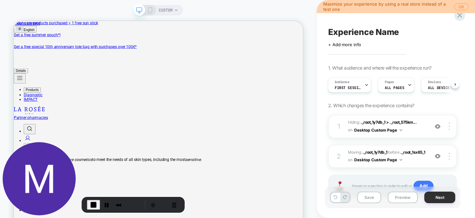
click at [439, 195] on button "Next" at bounding box center [440, 197] width 31 height 12
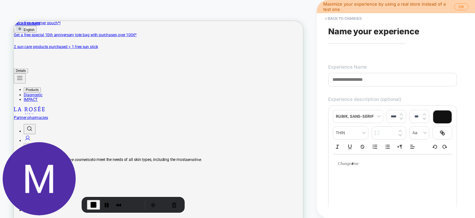
click at [396, 77] on input at bounding box center [392, 80] width 129 height 14
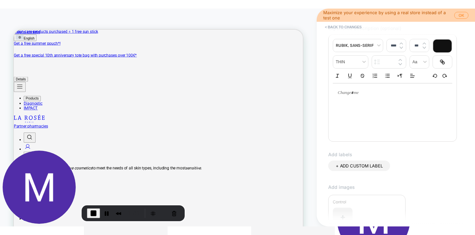
scroll to position [188, 0]
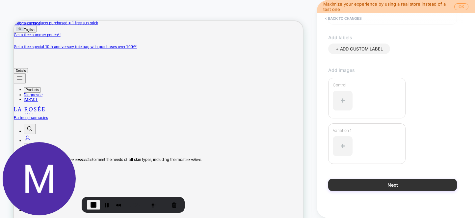
type input "**********"
click at [395, 182] on button "Next" at bounding box center [392, 185] width 129 height 12
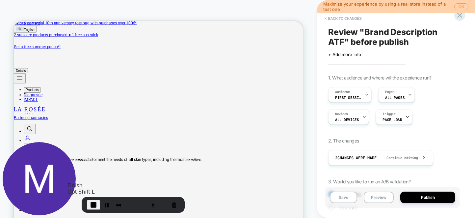
click at [95, 202] on span "End Recording" at bounding box center [94, 205] width 8 height 8
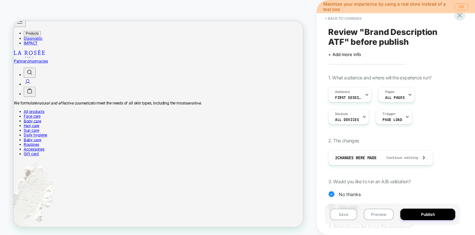
scroll to position [0, 0]
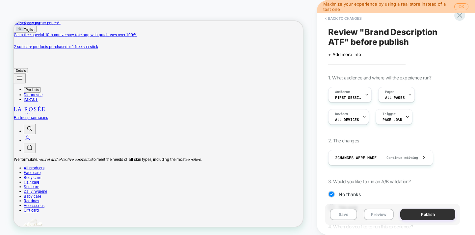
click at [428, 212] on button "Publish" at bounding box center [428, 215] width 55 height 12
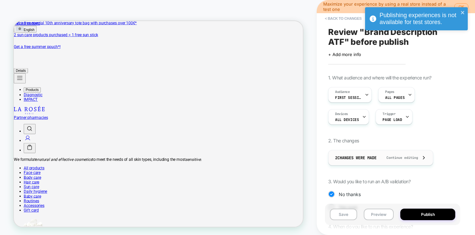
scroll to position [63, 0]
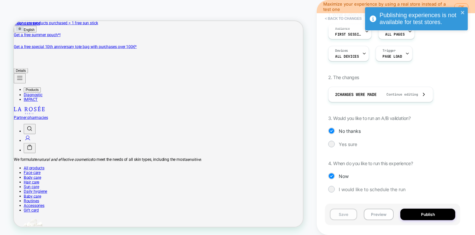
click at [340, 213] on button "Save" at bounding box center [343, 215] width 27 height 12
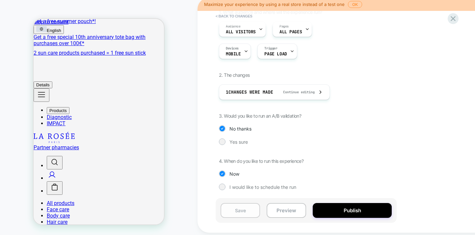
click at [253, 210] on button "Save" at bounding box center [241, 210] width 40 height 15
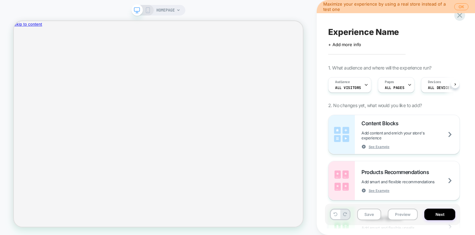
scroll to position [0, 0]
click at [178, 9] on icon at bounding box center [178, 10] width 3 height 2
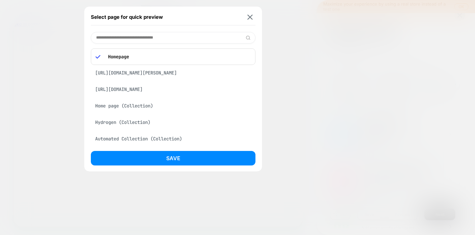
click at [157, 73] on div "[URL][DOMAIN_NAME][PERSON_NAME]" at bounding box center [173, 73] width 165 height 13
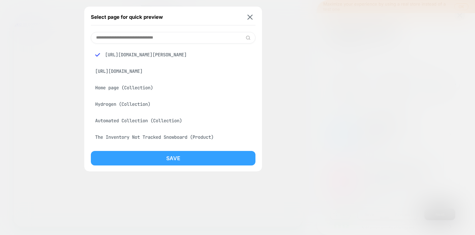
click at [159, 151] on button "Save" at bounding box center [173, 158] width 165 height 14
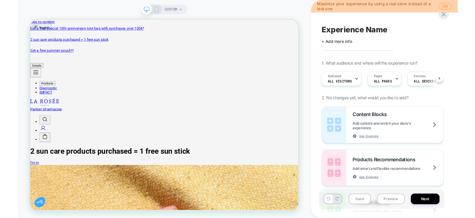
scroll to position [0, 1]
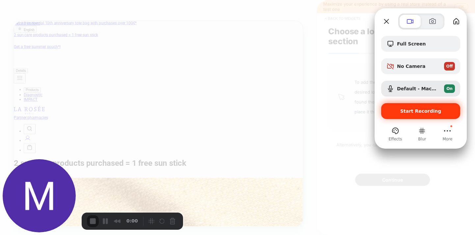
click at [418, 115] on div "Start Recording" at bounding box center [421, 111] width 79 height 16
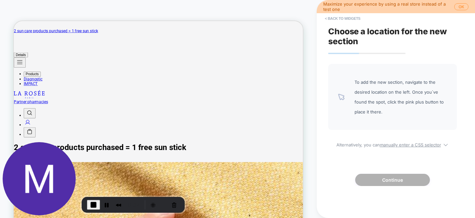
scroll to position [0, 0]
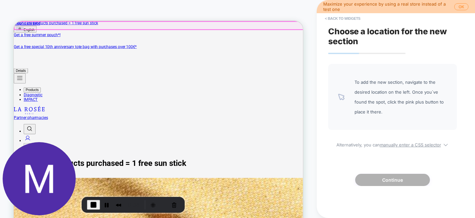
click at [229, 52] on p "Get a free special 10th anniversary tote bag with purchases over 100€*" at bounding box center [207, 55] width 386 height 6
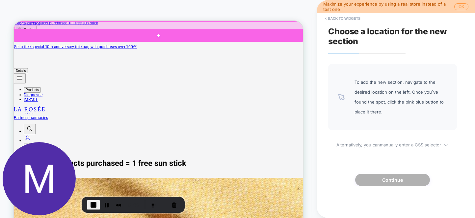
click at [222, 41] on div at bounding box center [207, 40] width 386 height 17
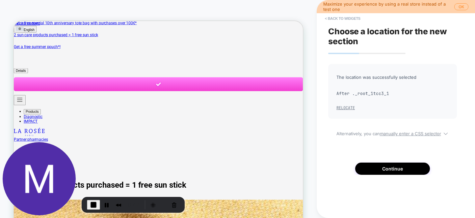
click at [348, 107] on button "Relocate" at bounding box center [346, 107] width 18 height 5
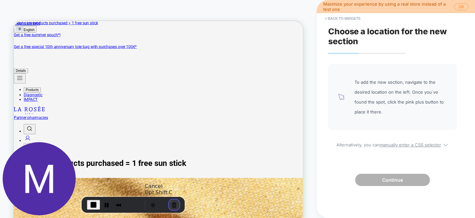
click at [171, 203] on button "Cancel Recording" at bounding box center [174, 204] width 11 height 11
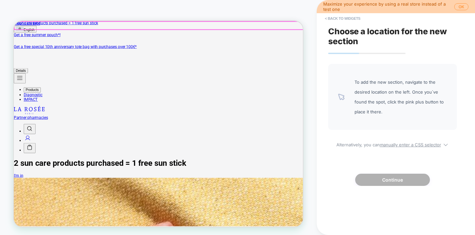
click at [277, 22] on div at bounding box center [207, 27] width 386 height 11
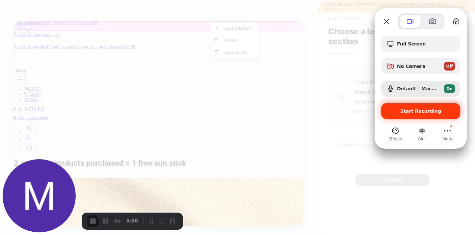
click at [419, 116] on div "Start Recording" at bounding box center [421, 111] width 79 height 16
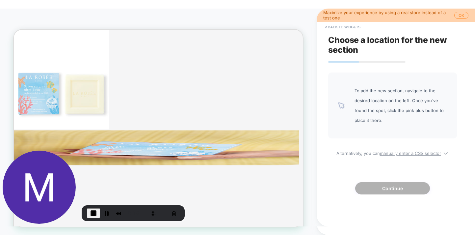
scroll to position [1234, 0]
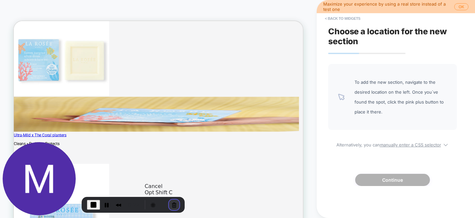
click at [173, 203] on button "Cancel Recording" at bounding box center [174, 204] width 11 height 11
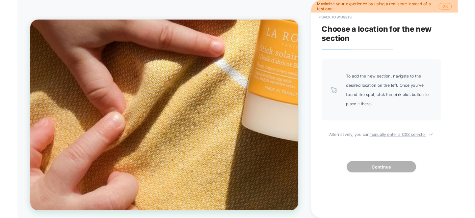
scroll to position [0, 0]
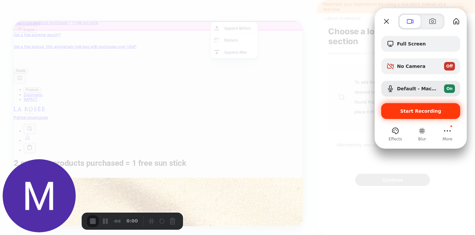
click at [398, 111] on span "Start Recording" at bounding box center [421, 110] width 69 height 5
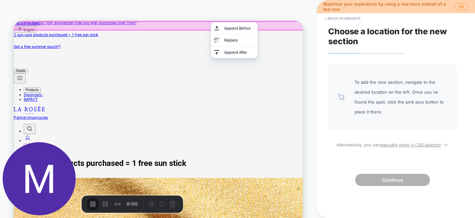
click at [263, 49] on button "Start Recording" at bounding box center [294, 25] width 63 height 48
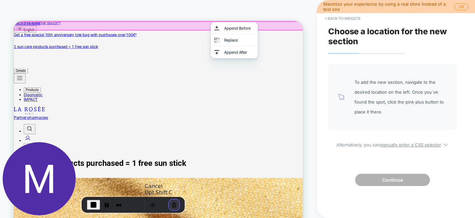
click at [172, 206] on button "Cancel Recording" at bounding box center [174, 204] width 11 height 11
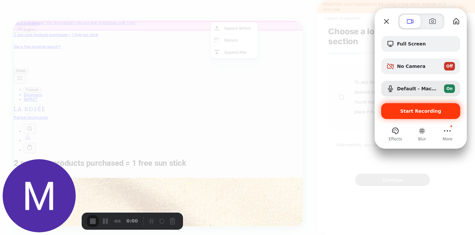
click at [410, 106] on div "Start Recording" at bounding box center [421, 111] width 79 height 16
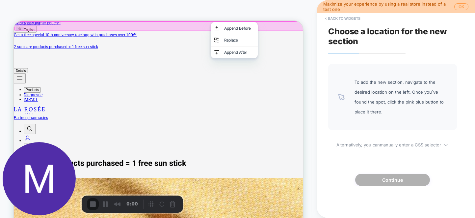
click at [305, 26] on div "Append Before" at bounding box center [308, 30] width 63 height 16
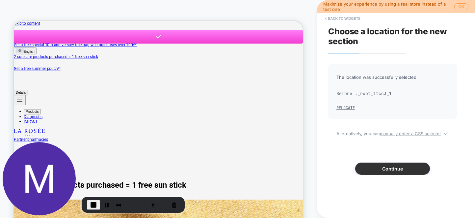
click at [383, 165] on button "Continue" at bounding box center [392, 168] width 75 height 12
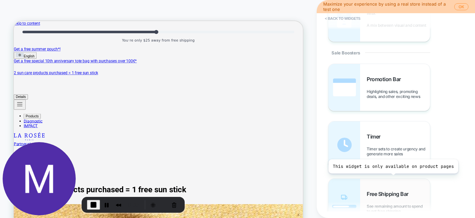
scroll to position [646, 0]
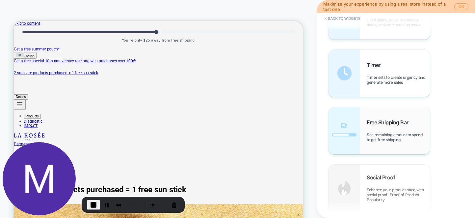
click at [389, 139] on span "See remaining amount to spend to get free shipping" at bounding box center [398, 137] width 63 height 10
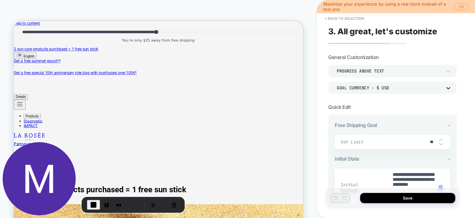
click at [449, 88] on icon at bounding box center [449, 88] width 4 height 2
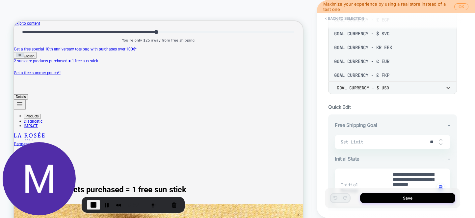
scroll to position [404, 0]
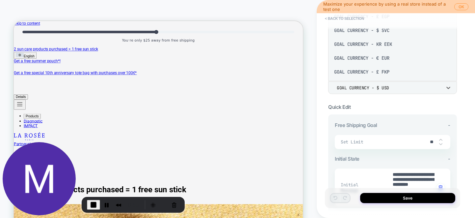
click at [389, 65] on div "Goal Currency - € EUR" at bounding box center [393, 58] width 124 height 14
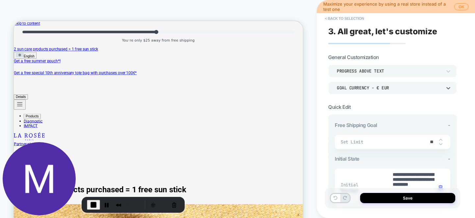
type textarea "*"
click at [431, 141] on input "**" at bounding box center [432, 142] width 15 height 6
type input "*"
type textarea "*"
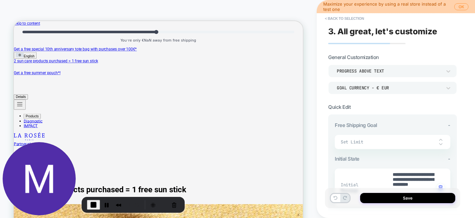
type input "*"
type textarea "*"
type input "**"
type textarea "*"
type input "*"
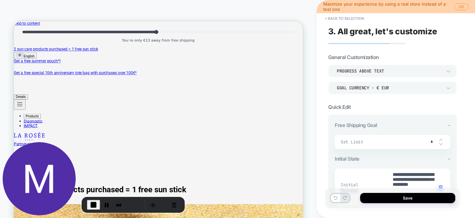
type textarea "*"
type input "*"
type textarea "*"
type input "**"
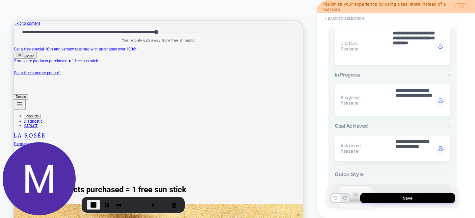
scroll to position [144, 0]
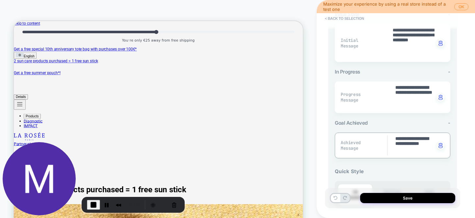
click at [411, 142] on textarea "**********" at bounding box center [415, 145] width 40 height 20
type textarea "*"
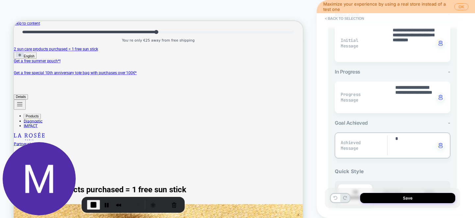
type textarea "*"
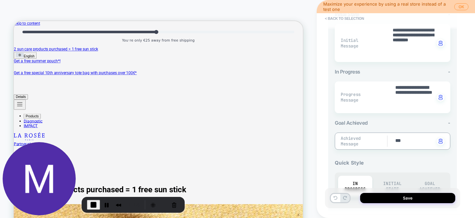
type textarea "****"
type textarea "*"
type textarea "******"
type textarea "*"
type textarea "********"
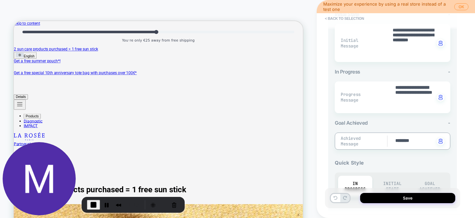
type textarea "*"
type textarea "**********"
type textarea "*"
type textarea "**********"
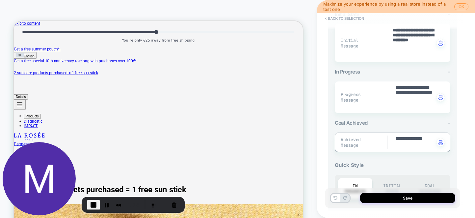
type textarea "*"
type textarea "**********"
type textarea "*"
type textarea "**********"
type textarea "*"
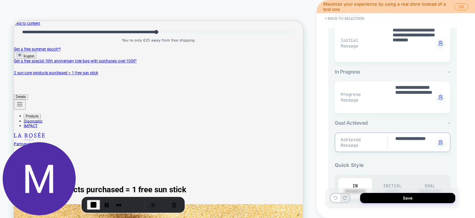
type textarea "**********"
type textarea "*"
type textarea "**********"
type textarea "*"
type textarea "**********"
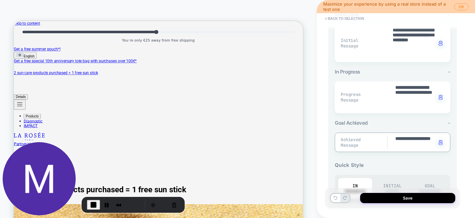
type textarea "*"
type textarea "**********"
type textarea "*"
type textarea "**********"
type textarea "*"
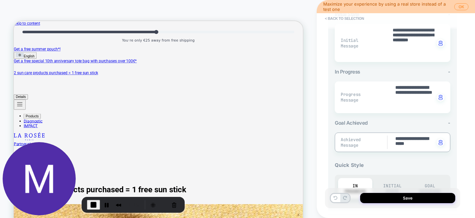
type textarea "**********"
type textarea "*"
type textarea "**********"
type textarea "*"
type textarea "**********"
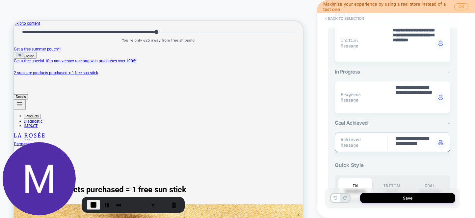
type textarea "*"
type textarea "**********"
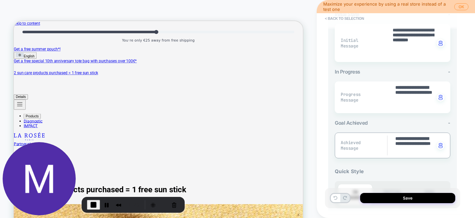
type textarea "*"
type textarea "**********"
type textarea "*"
type textarea "**********"
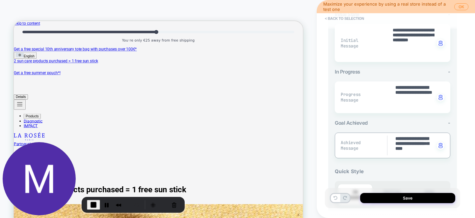
type textarea "*"
type textarea "**********"
type textarea "*"
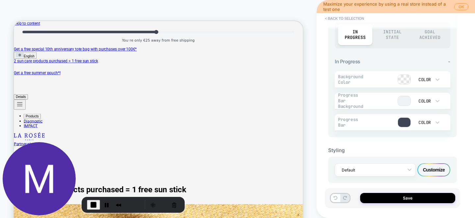
scroll to position [316, 0]
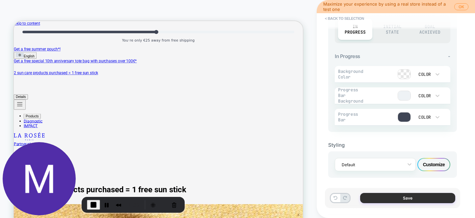
type textarea "**********"
click at [418, 201] on button "Save" at bounding box center [407, 198] width 95 height 10
type textarea "*"
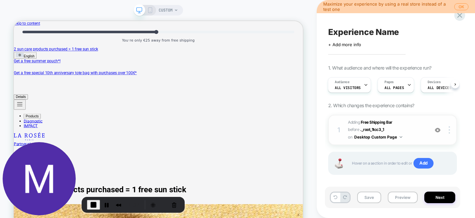
scroll to position [6, 0]
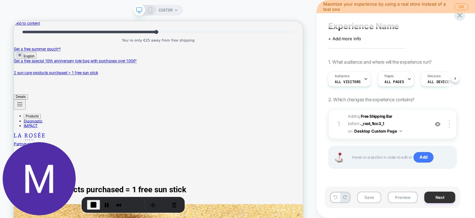
click at [436, 196] on button "Next" at bounding box center [440, 197] width 31 height 12
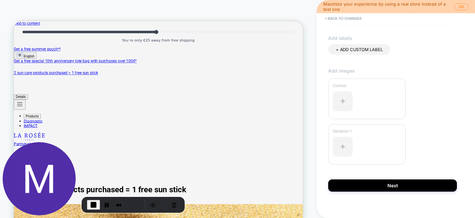
scroll to position [194, 0]
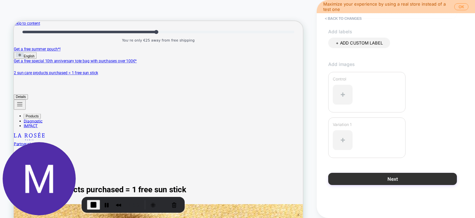
type input "**********"
click at [428, 177] on button "Next" at bounding box center [392, 179] width 129 height 12
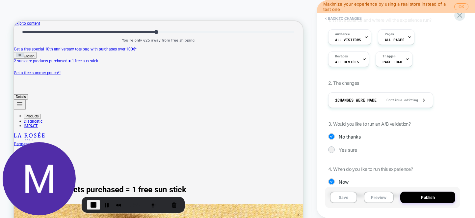
scroll to position [80, 0]
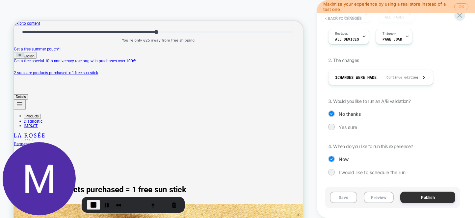
click at [432, 198] on button "Publish" at bounding box center [428, 197] width 55 height 12
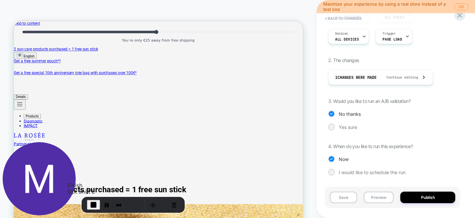
click at [95, 204] on span "End Recording" at bounding box center [94, 205] width 8 height 8
